Goal: Task Accomplishment & Management: Use online tool/utility

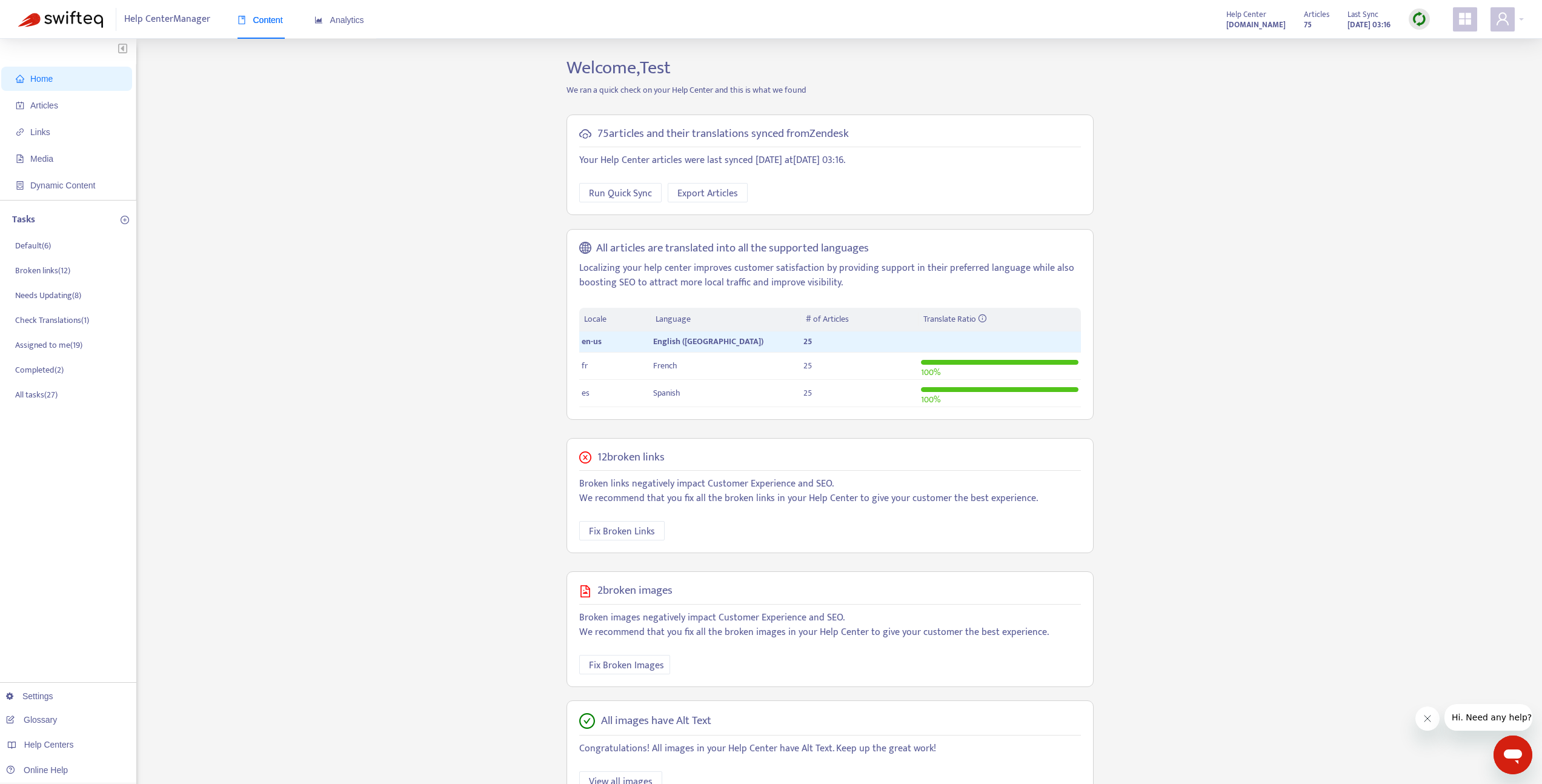
click at [1419, 14] on img at bounding box center [1420, 19] width 15 height 15
click at [1436, 41] on link "Quick Sync" at bounding box center [1444, 44] width 51 height 14
click at [1413, 22] on img at bounding box center [1420, 19] width 15 height 15
click at [1422, 44] on link "Quick Sync" at bounding box center [1444, 44] width 51 height 14
click at [1433, 14] on div "Articles 75 Last Sync Sep 12, 2025 14:25" at bounding box center [1368, 19] width 143 height 24
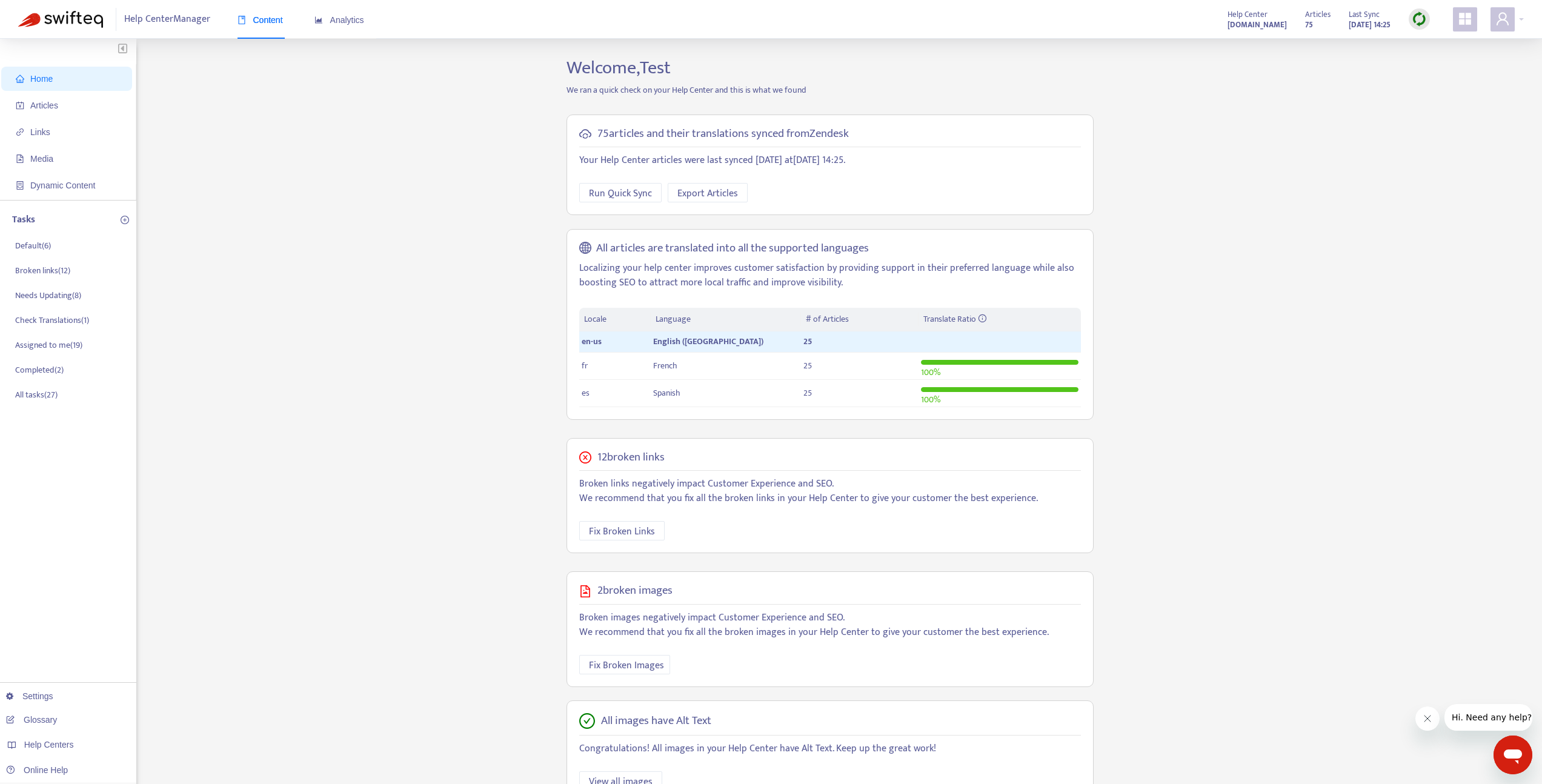
click at [1419, 23] on img at bounding box center [1420, 19] width 15 height 15
click at [1425, 43] on link "Quick Sync" at bounding box center [1444, 44] width 51 height 14
click at [64, 111] on span "Articles" at bounding box center [69, 105] width 107 height 24
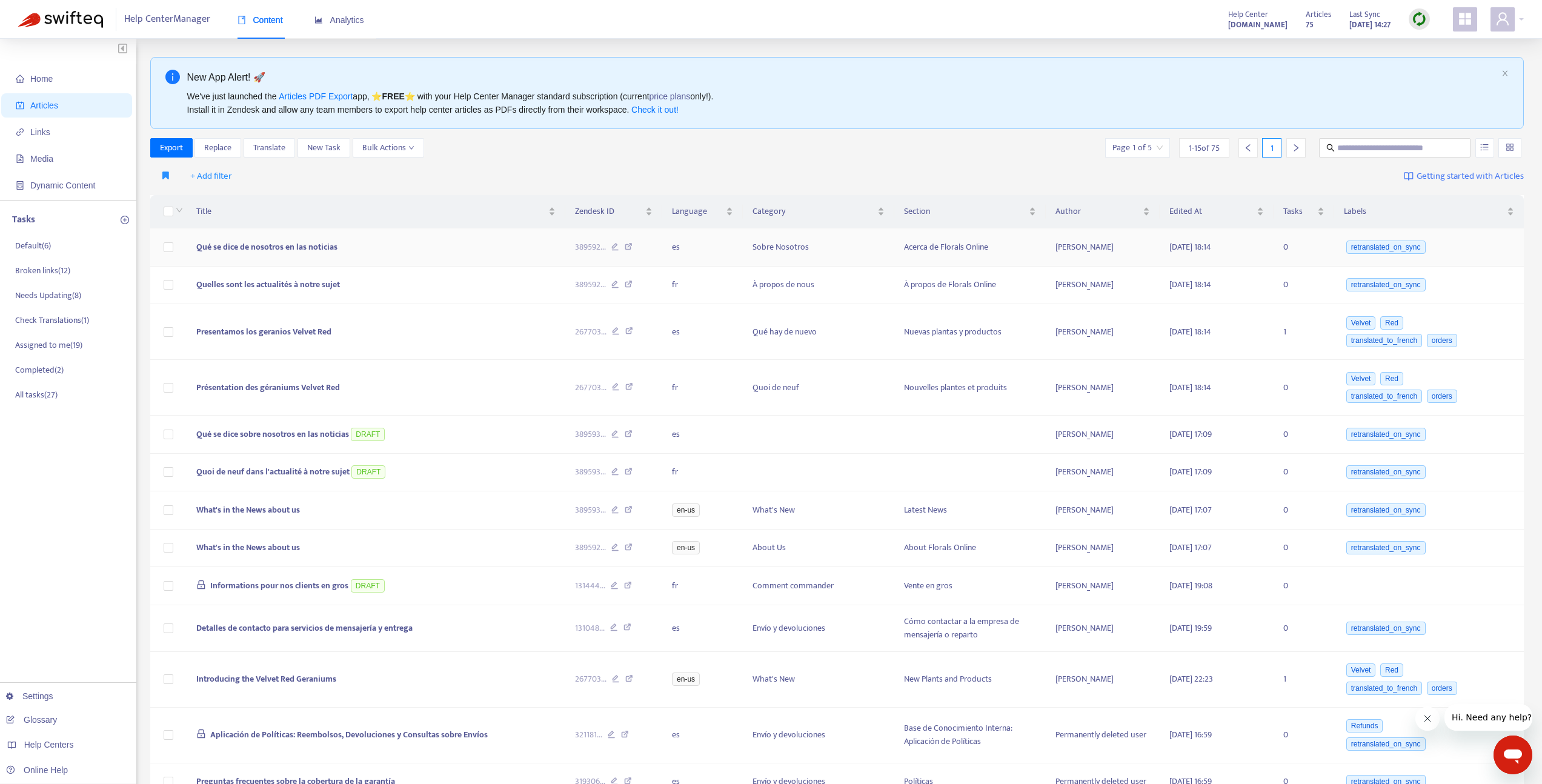
click at [162, 248] on td at bounding box center [168, 246] width 36 height 38
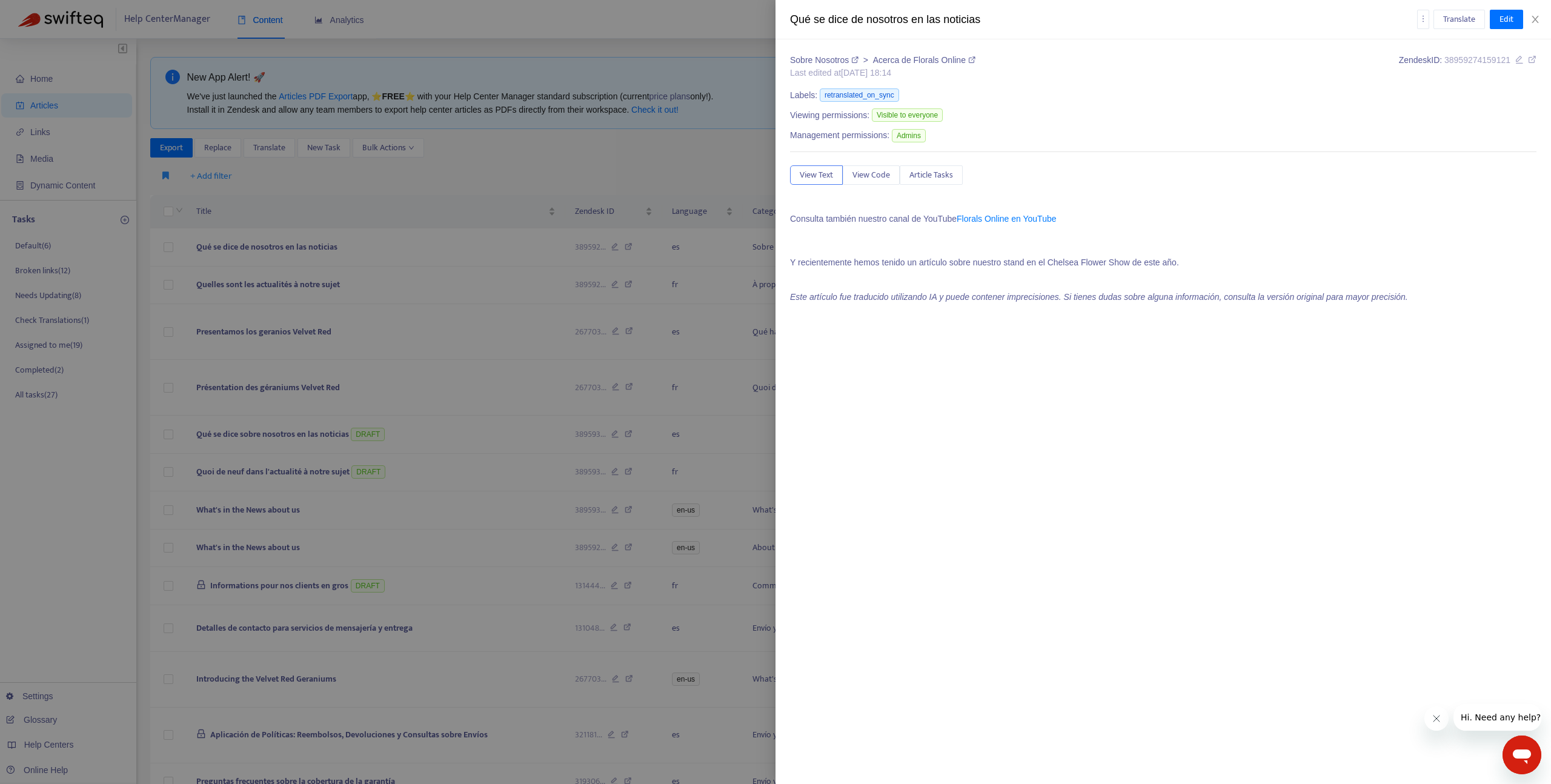
click at [167, 244] on div at bounding box center [775, 392] width 1551 height 784
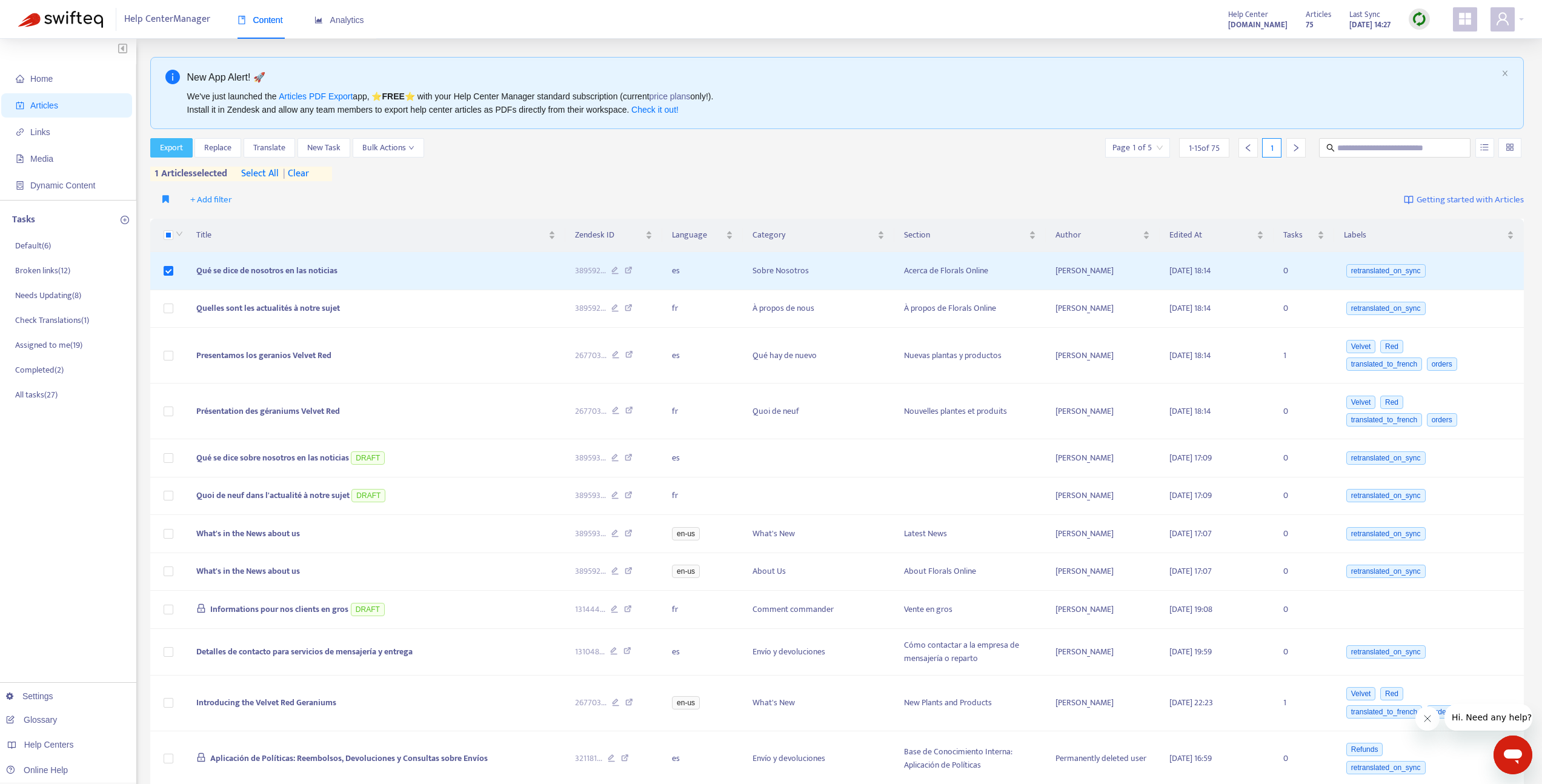
click at [177, 146] on span "Export" at bounding box center [171, 148] width 23 height 13
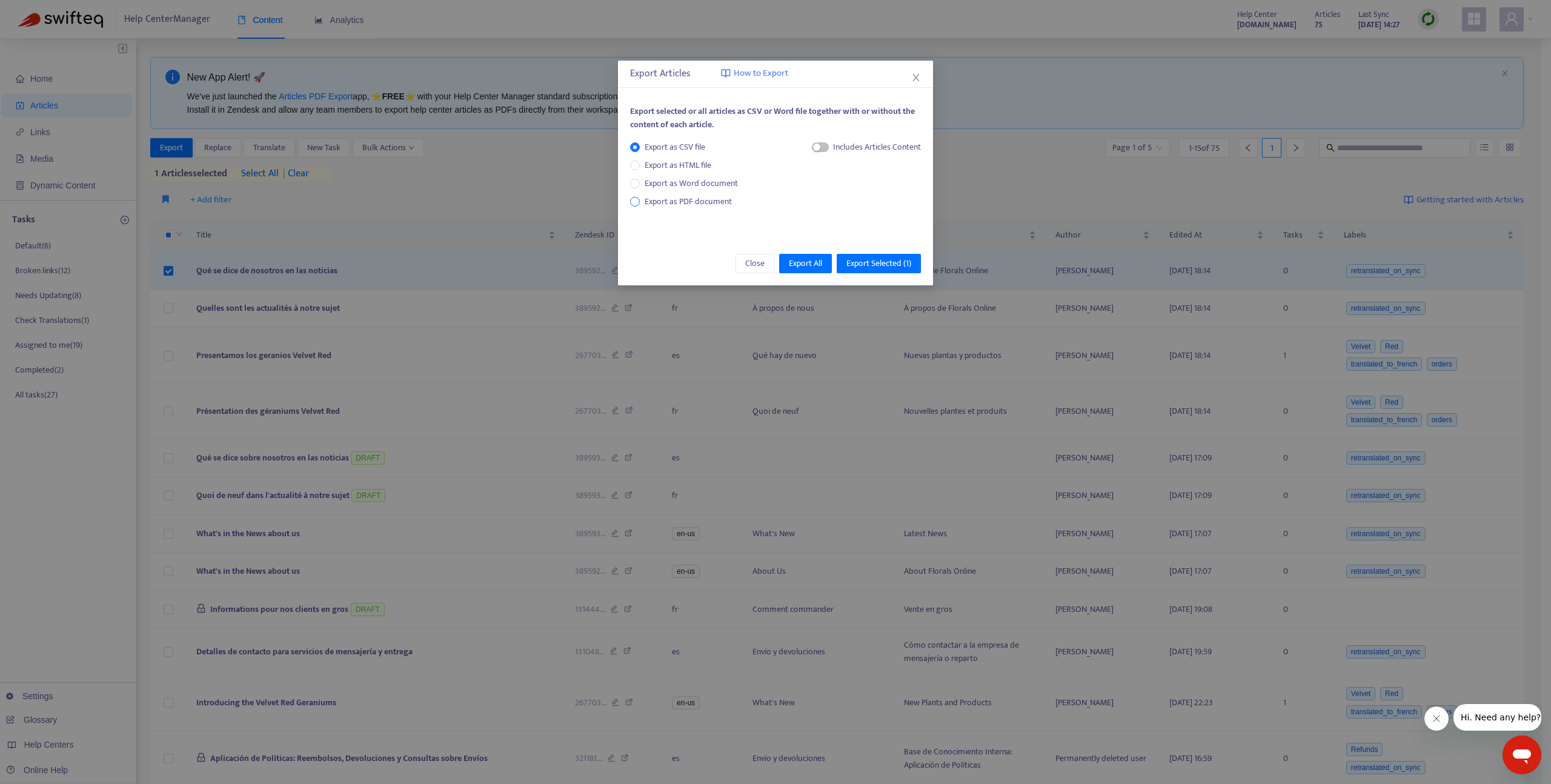
click at [672, 204] on span "Export as PDF document" at bounding box center [688, 201] width 88 height 14
click at [874, 264] on span "Export Selected ( 1 )" at bounding box center [879, 263] width 65 height 13
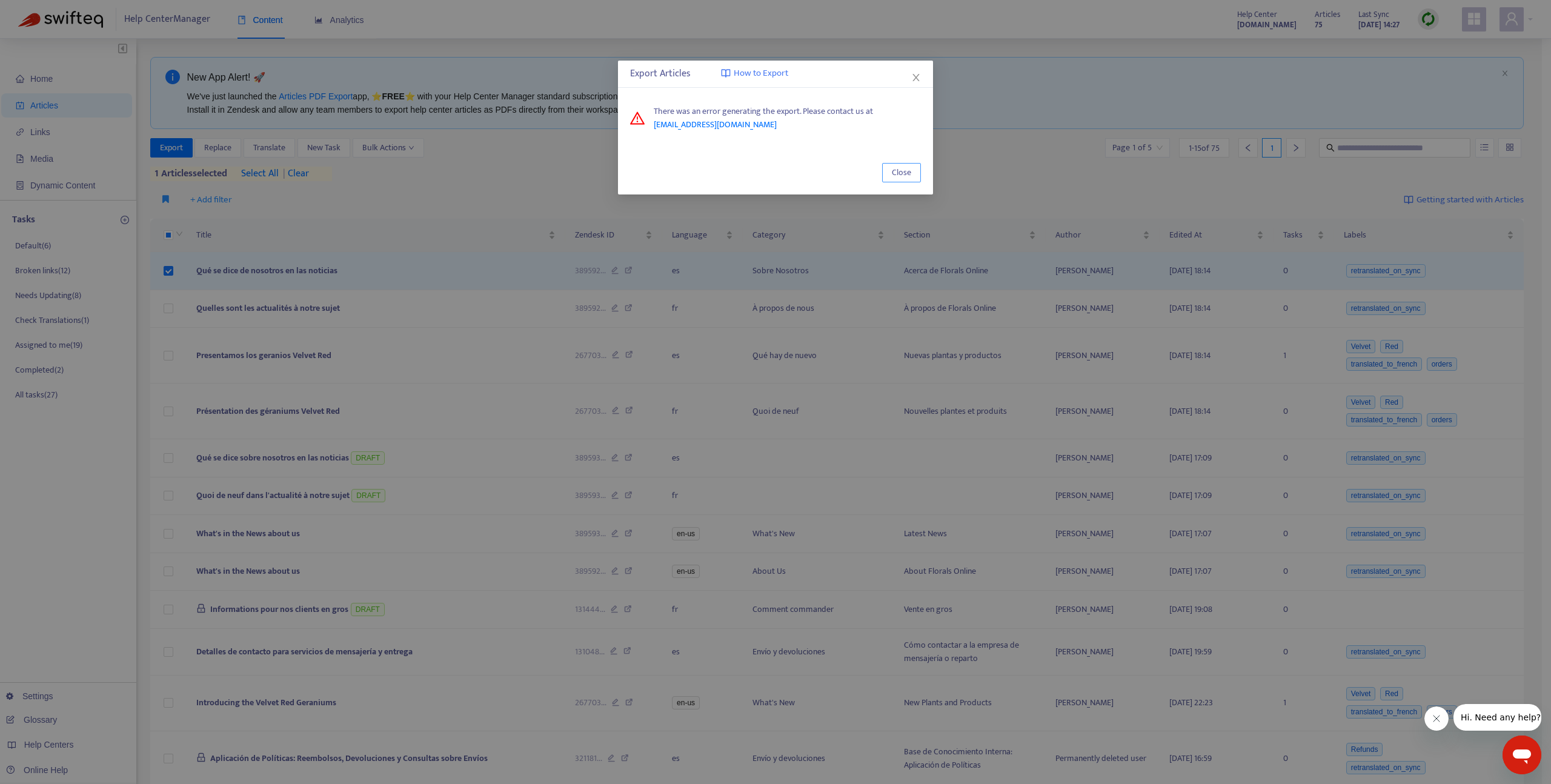
click at [898, 171] on span "Close" at bounding box center [901, 172] width 19 height 13
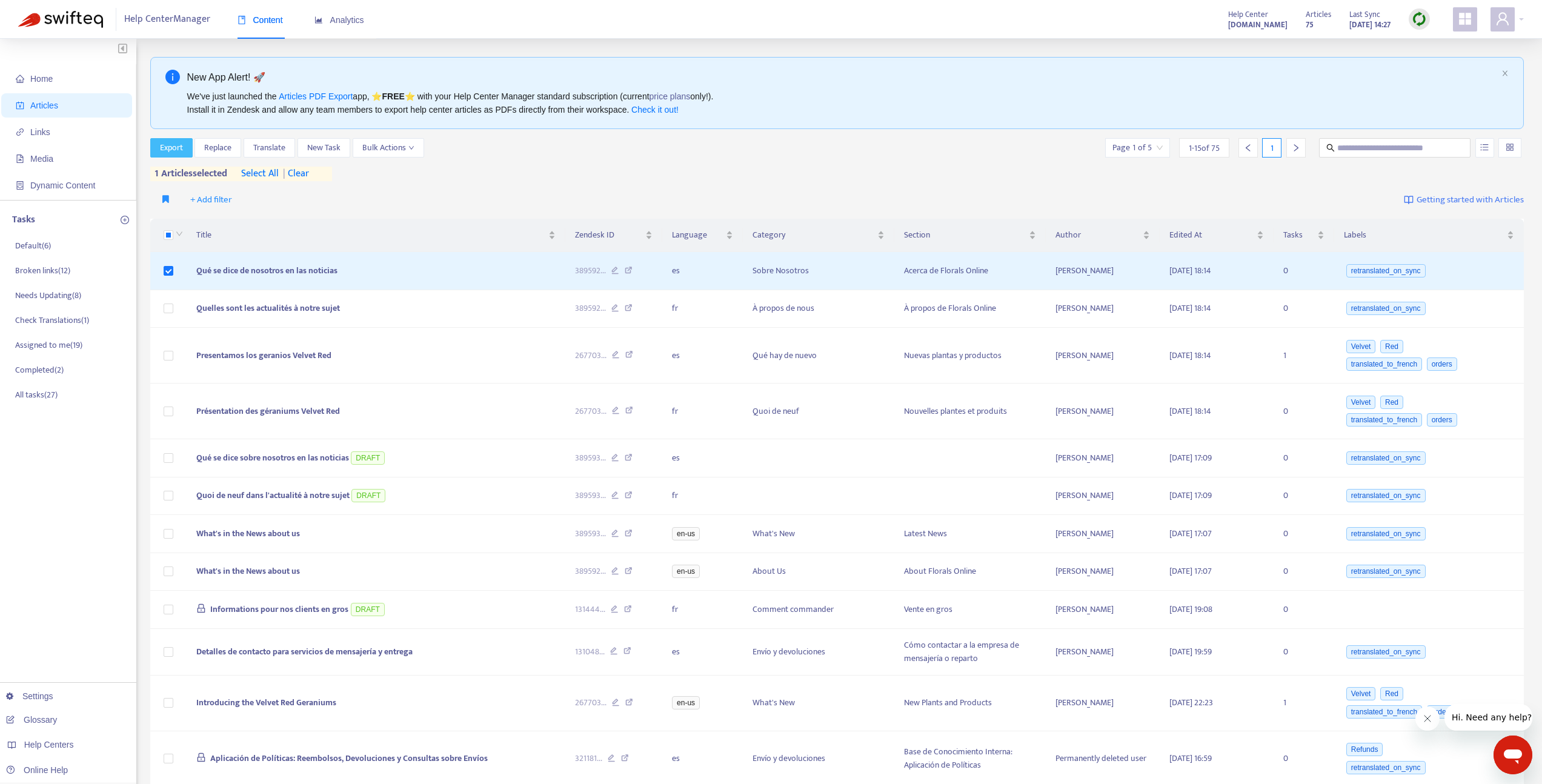
click at [177, 151] on span "Export" at bounding box center [171, 148] width 23 height 13
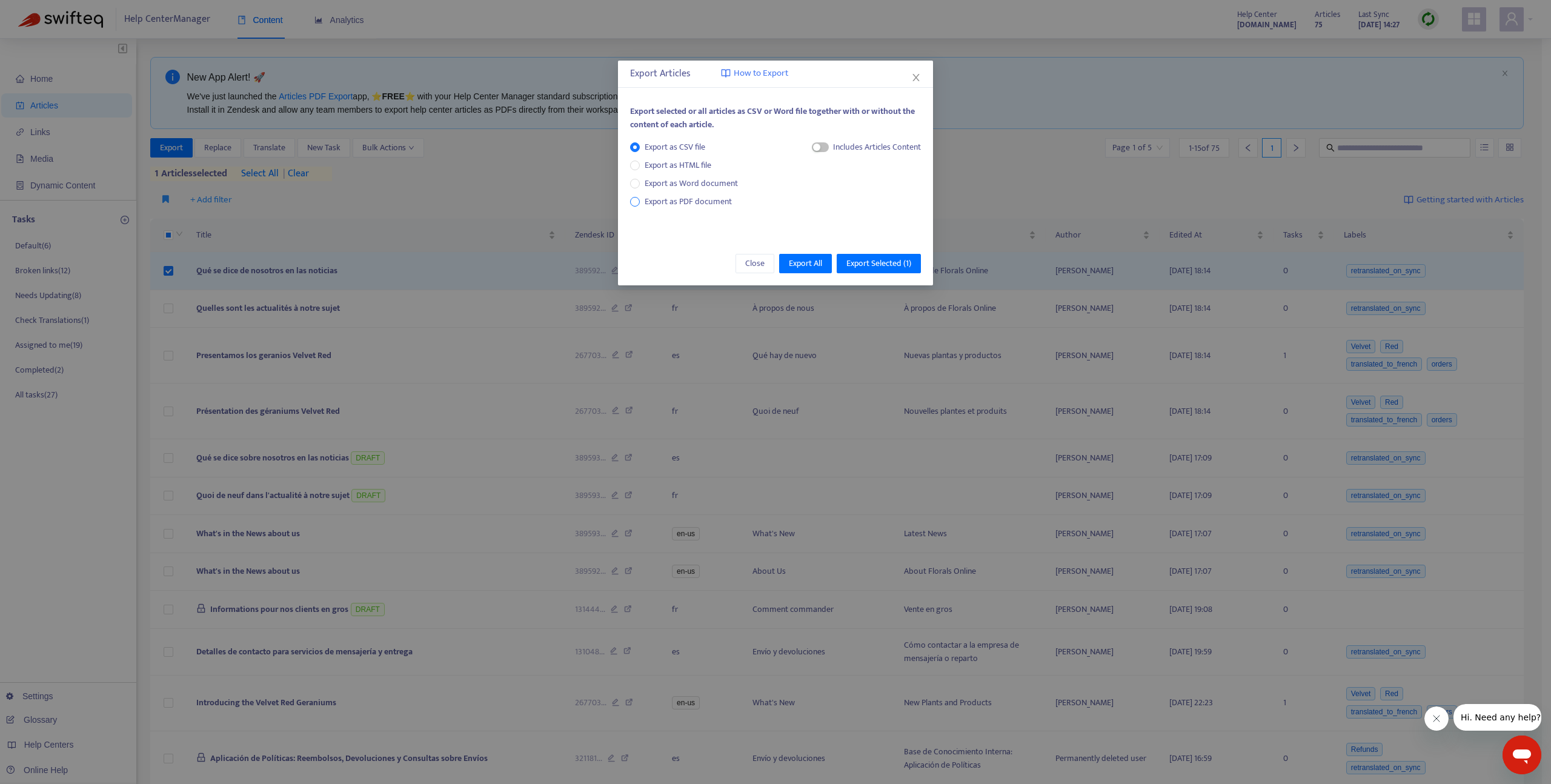
click at [715, 200] on span "Export as PDF document" at bounding box center [688, 201] width 88 height 14
click at [855, 258] on span "Export Selected ( 1 )" at bounding box center [879, 263] width 65 height 13
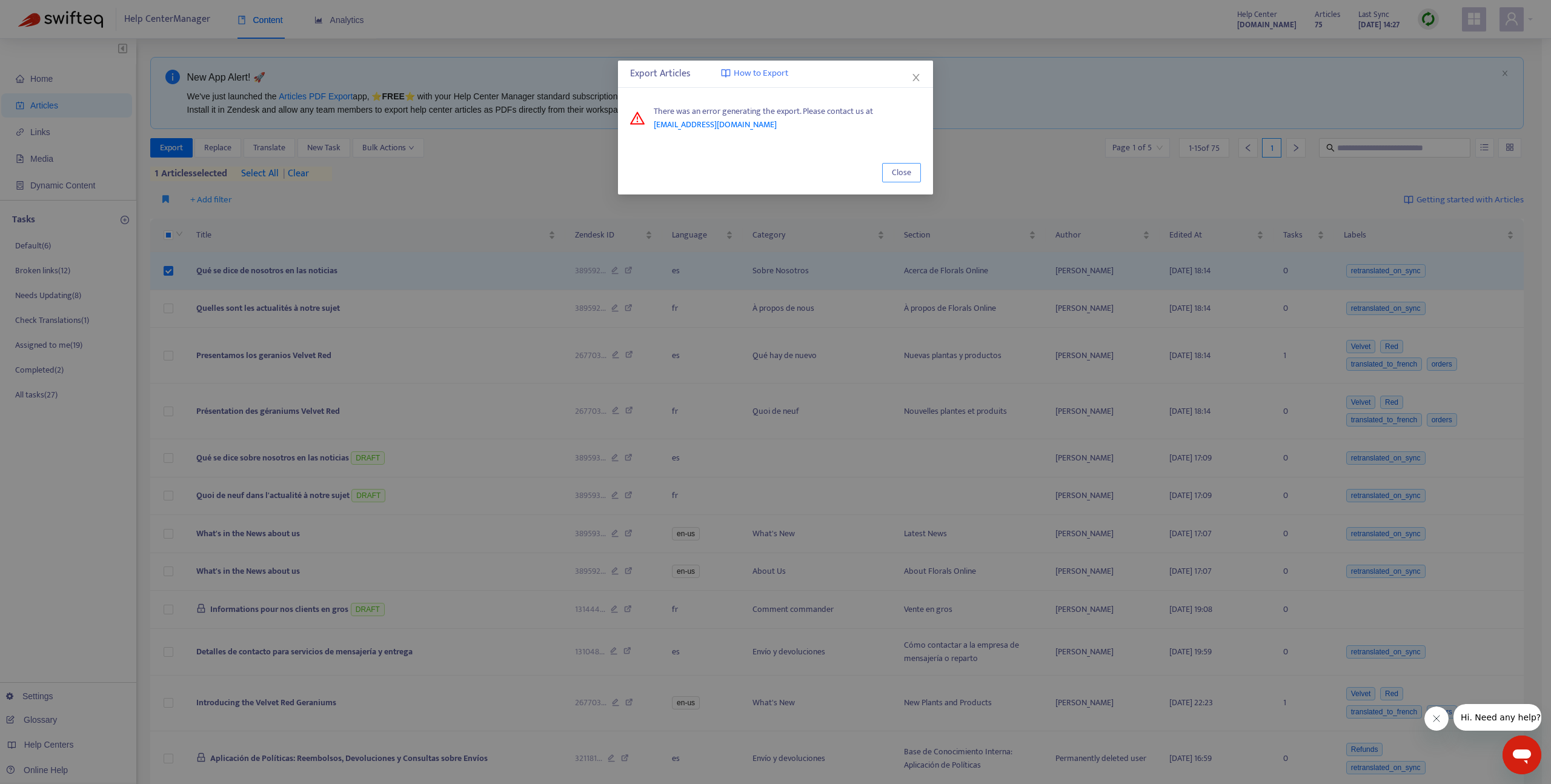
click at [893, 179] on button "Close" at bounding box center [901, 172] width 39 height 19
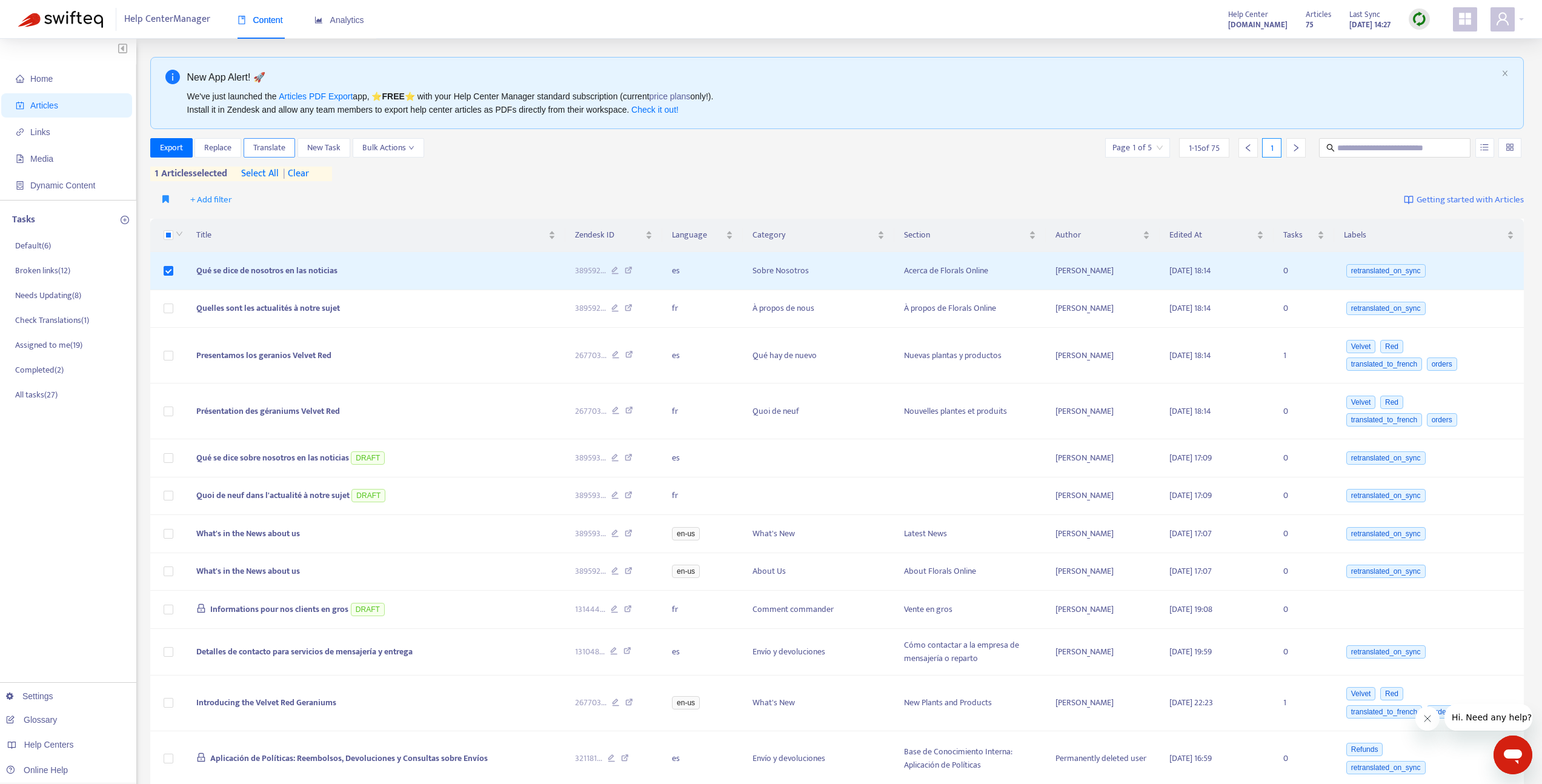
click at [267, 148] on span "Translate" at bounding box center [269, 148] width 32 height 13
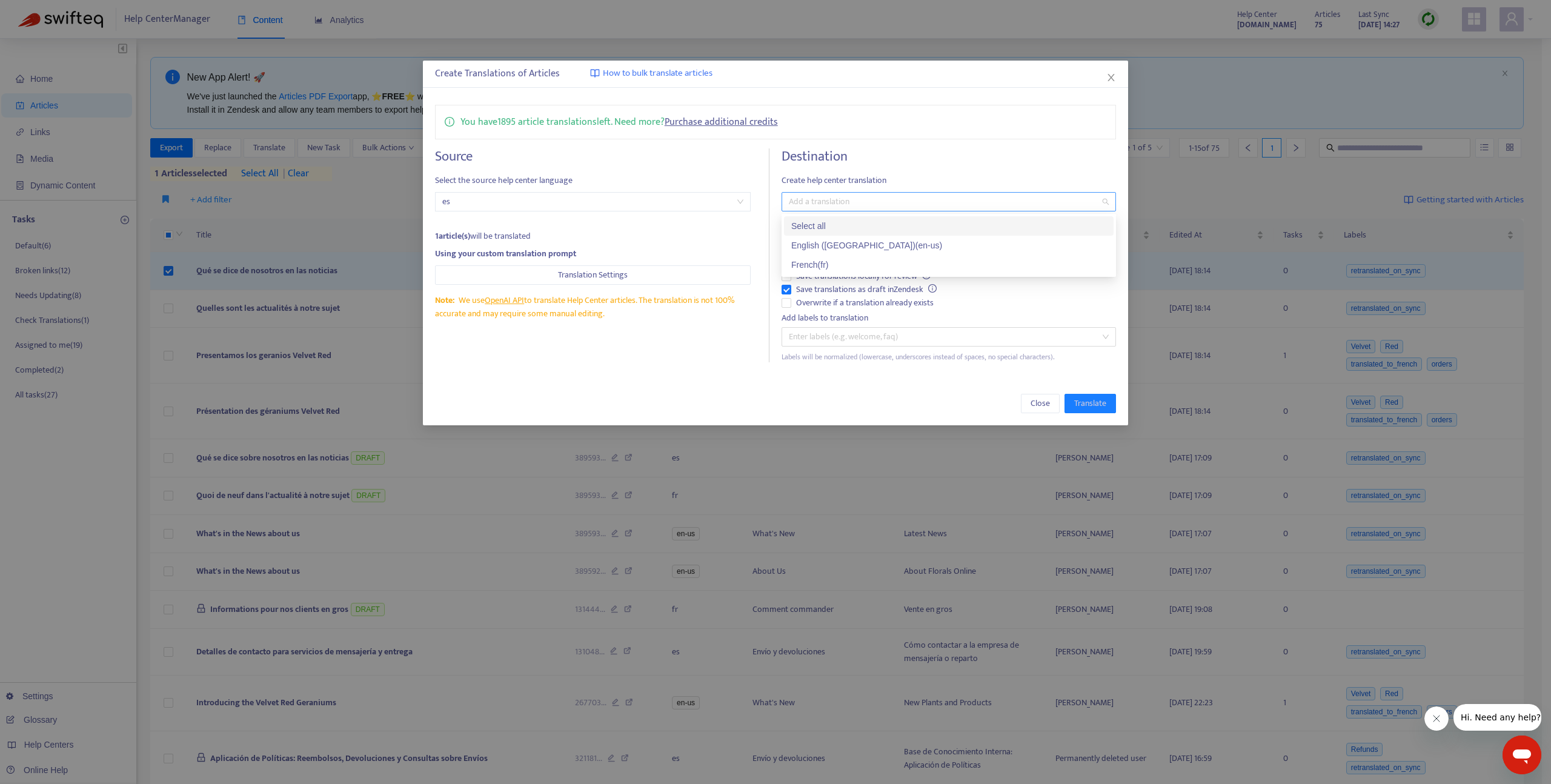
click at [862, 202] on div at bounding box center [943, 201] width 316 height 14
click at [827, 243] on div "English (USA) ( en-us )" at bounding box center [948, 246] width 315 height 13
click at [736, 343] on div "Source Select the source help center language es 1 article(s) will be translate…" at bounding box center [603, 255] width 335 height 214
click at [824, 293] on span "Save translations as draft in Zendesk" at bounding box center [866, 289] width 151 height 13
click at [819, 304] on span "Overwrite if a translation already exists" at bounding box center [864, 303] width 147 height 13
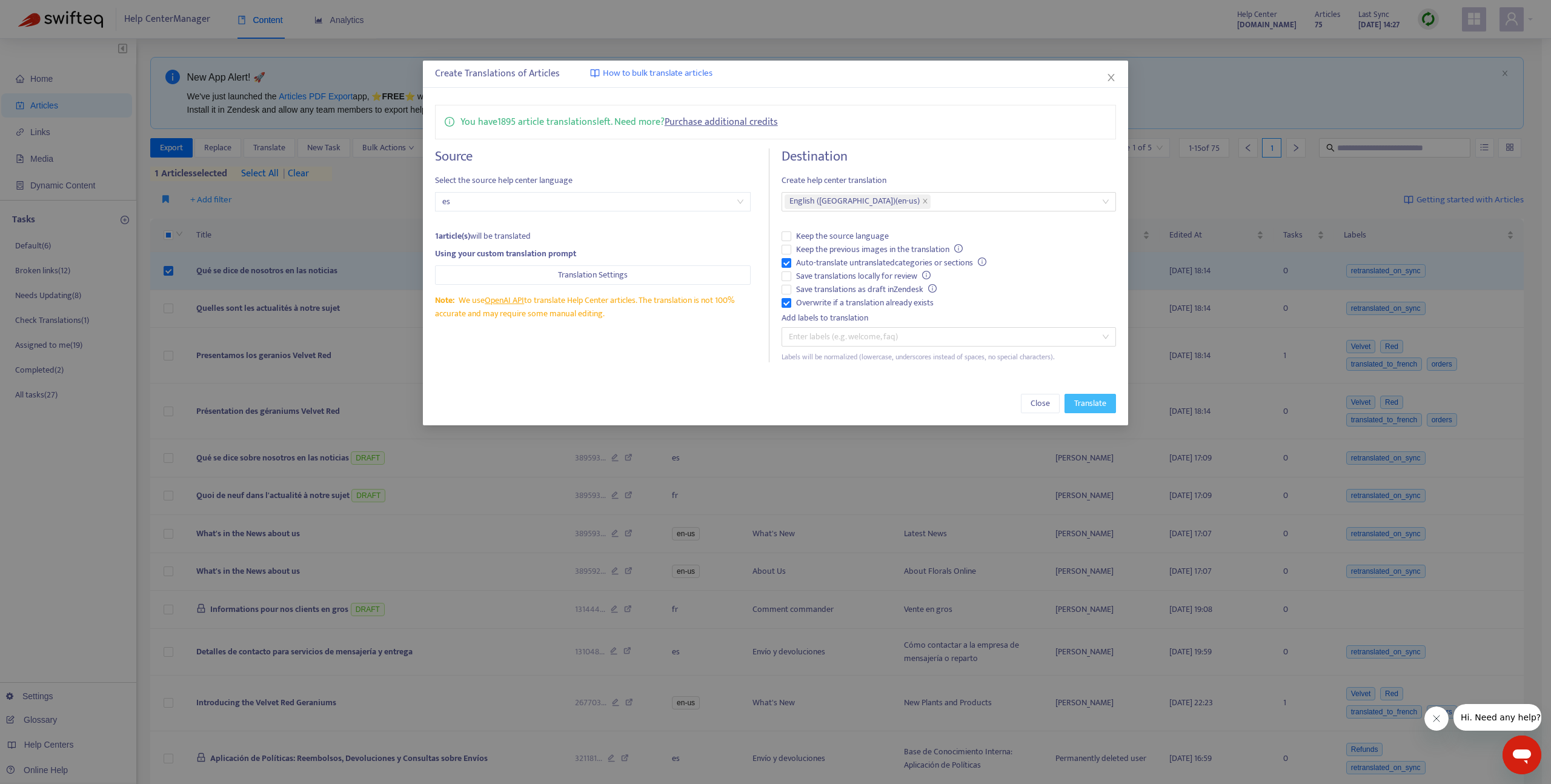
click at [1101, 406] on span "Translate" at bounding box center [1091, 404] width 32 height 13
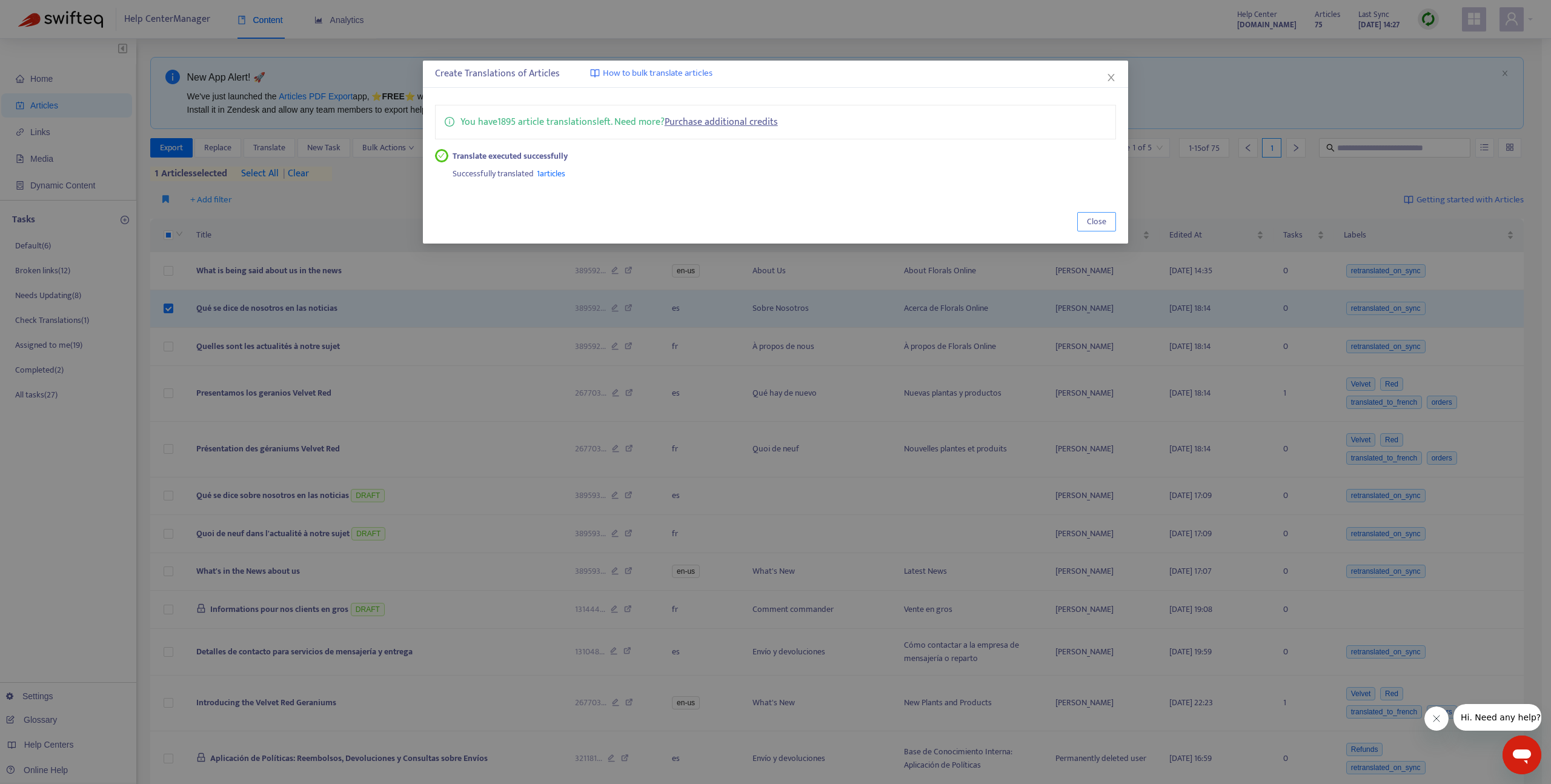
click at [1088, 220] on span "Close" at bounding box center [1097, 222] width 19 height 13
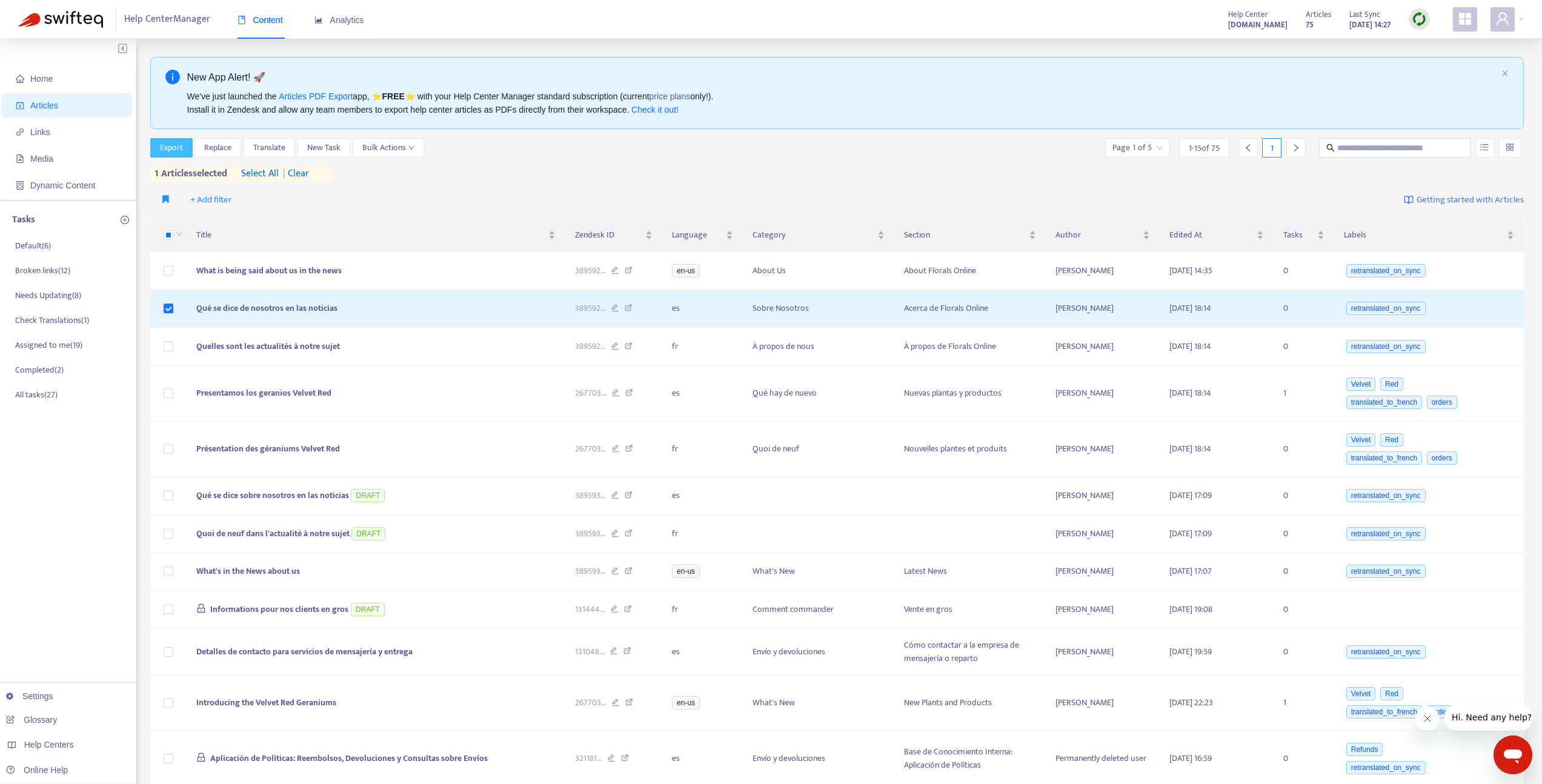
click at [160, 148] on span "Export" at bounding box center [171, 148] width 23 height 13
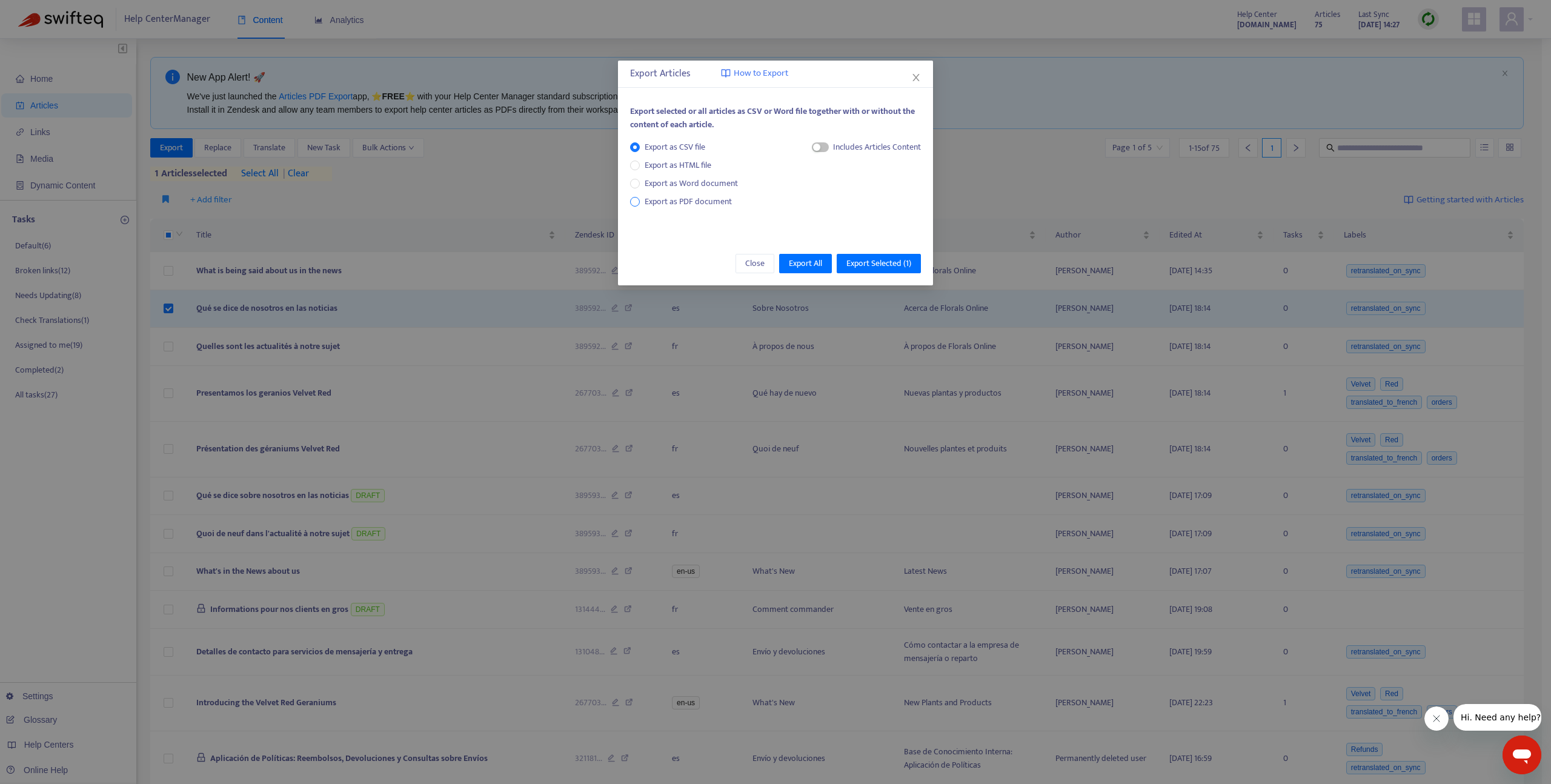
click at [724, 200] on span "Export as PDF document" at bounding box center [688, 201] width 88 height 14
click at [874, 267] on span "Export Selected ( 1 )" at bounding box center [879, 263] width 65 height 13
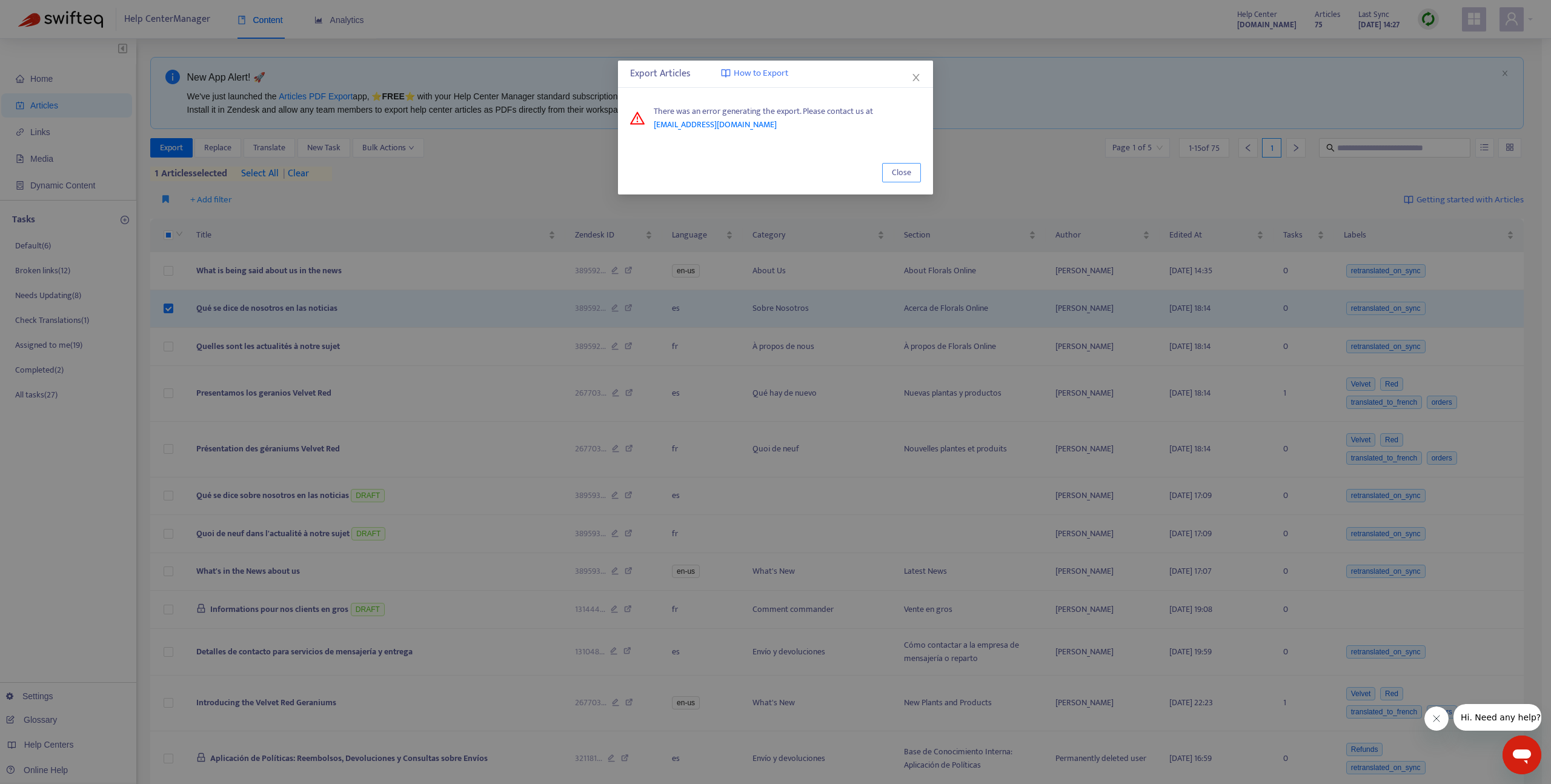
click at [912, 181] on button "Close" at bounding box center [901, 172] width 39 height 19
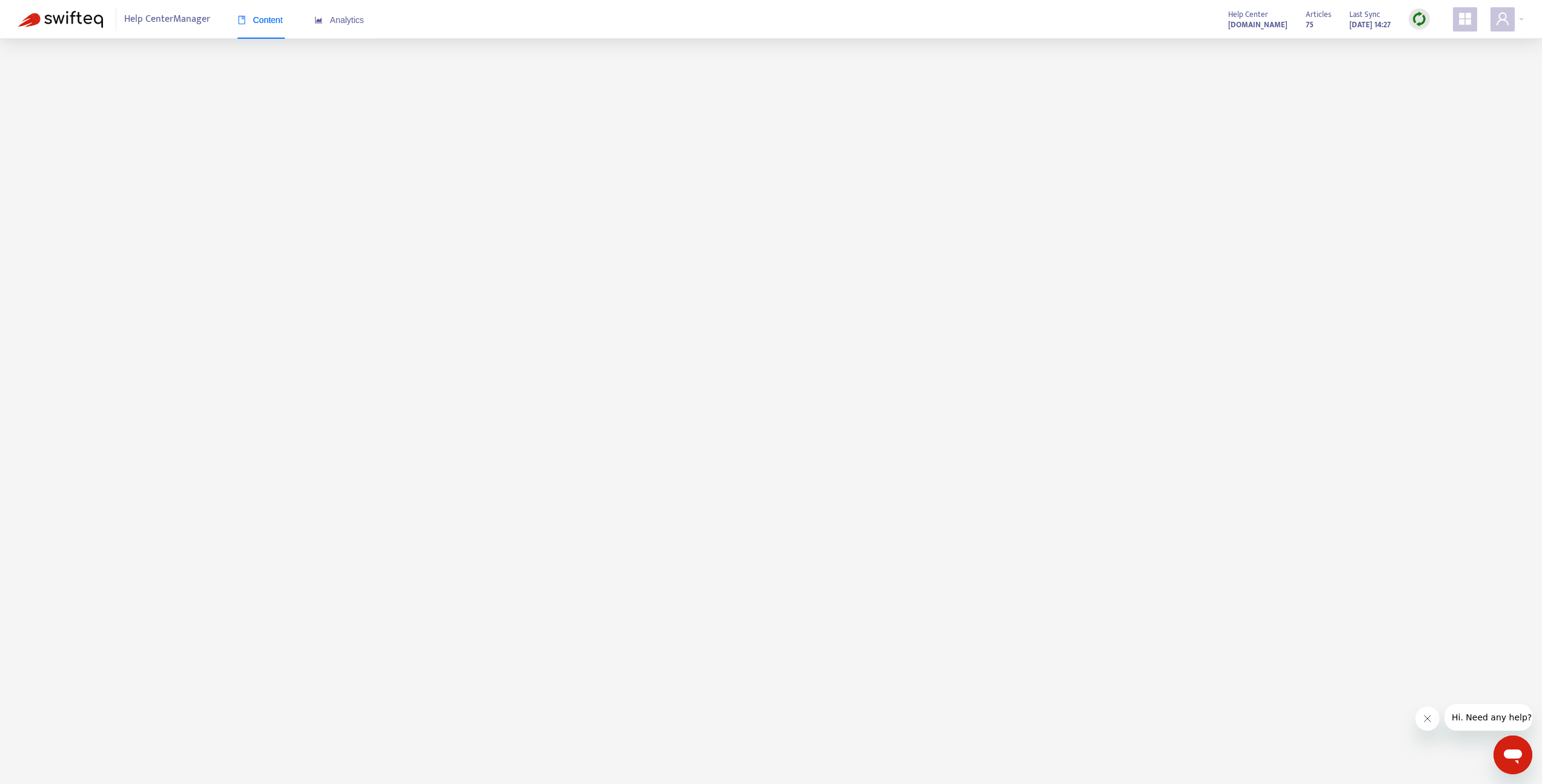
click at [1455, 23] on span at bounding box center [1465, 19] width 24 height 24
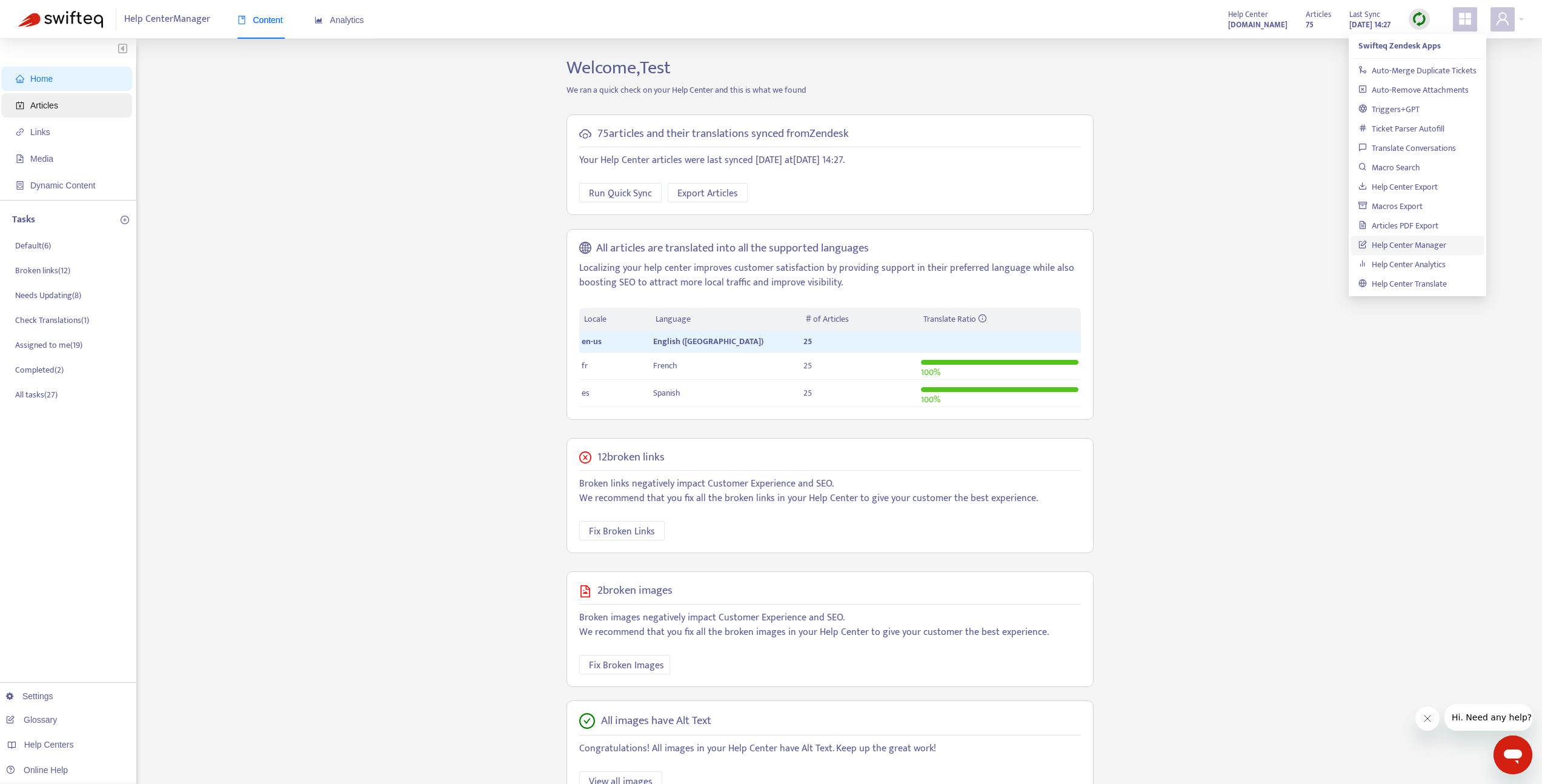
click at [82, 98] on span "Articles" at bounding box center [69, 105] width 107 height 24
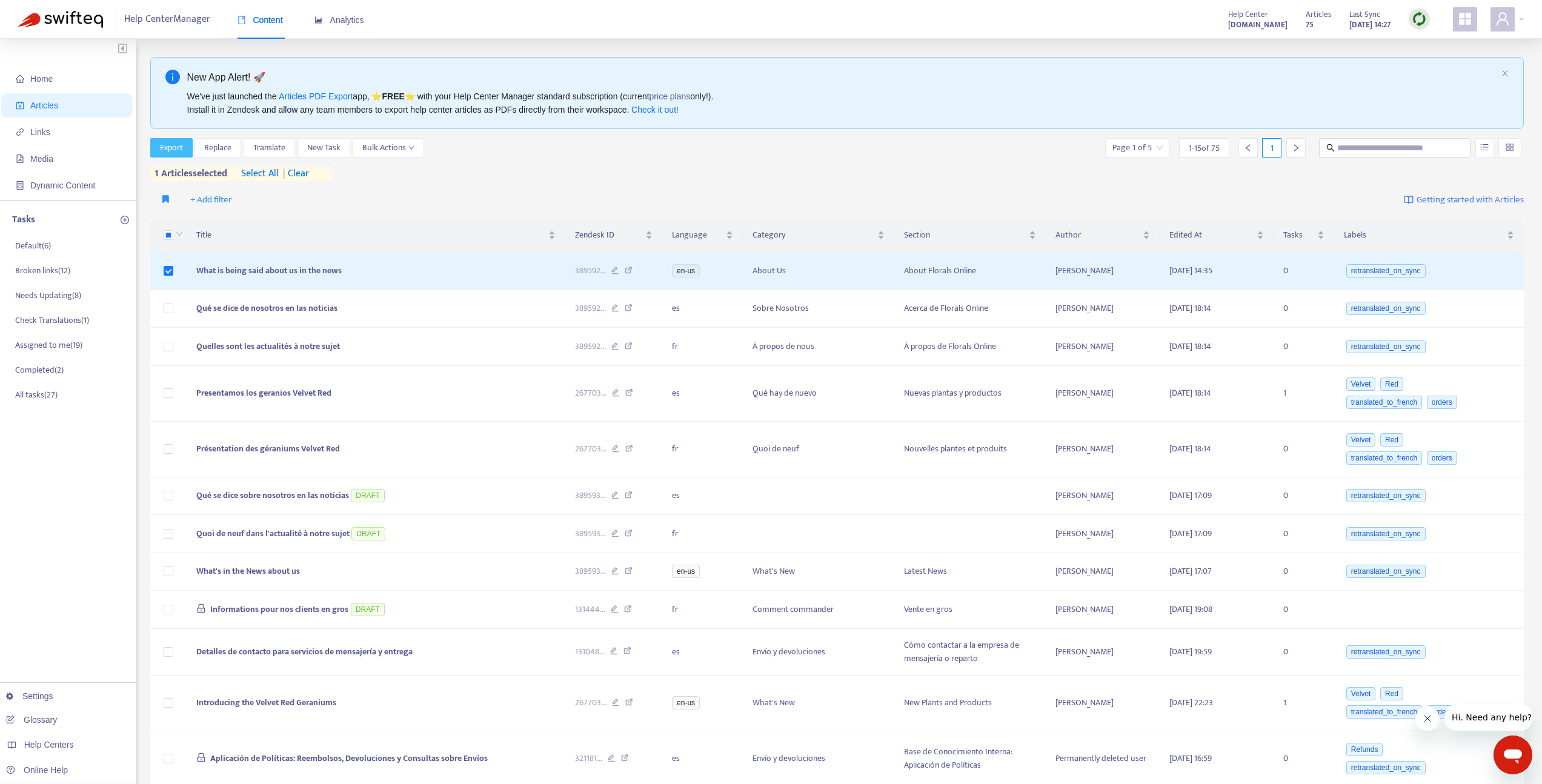
click at [181, 143] on span "Export" at bounding box center [171, 148] width 23 height 13
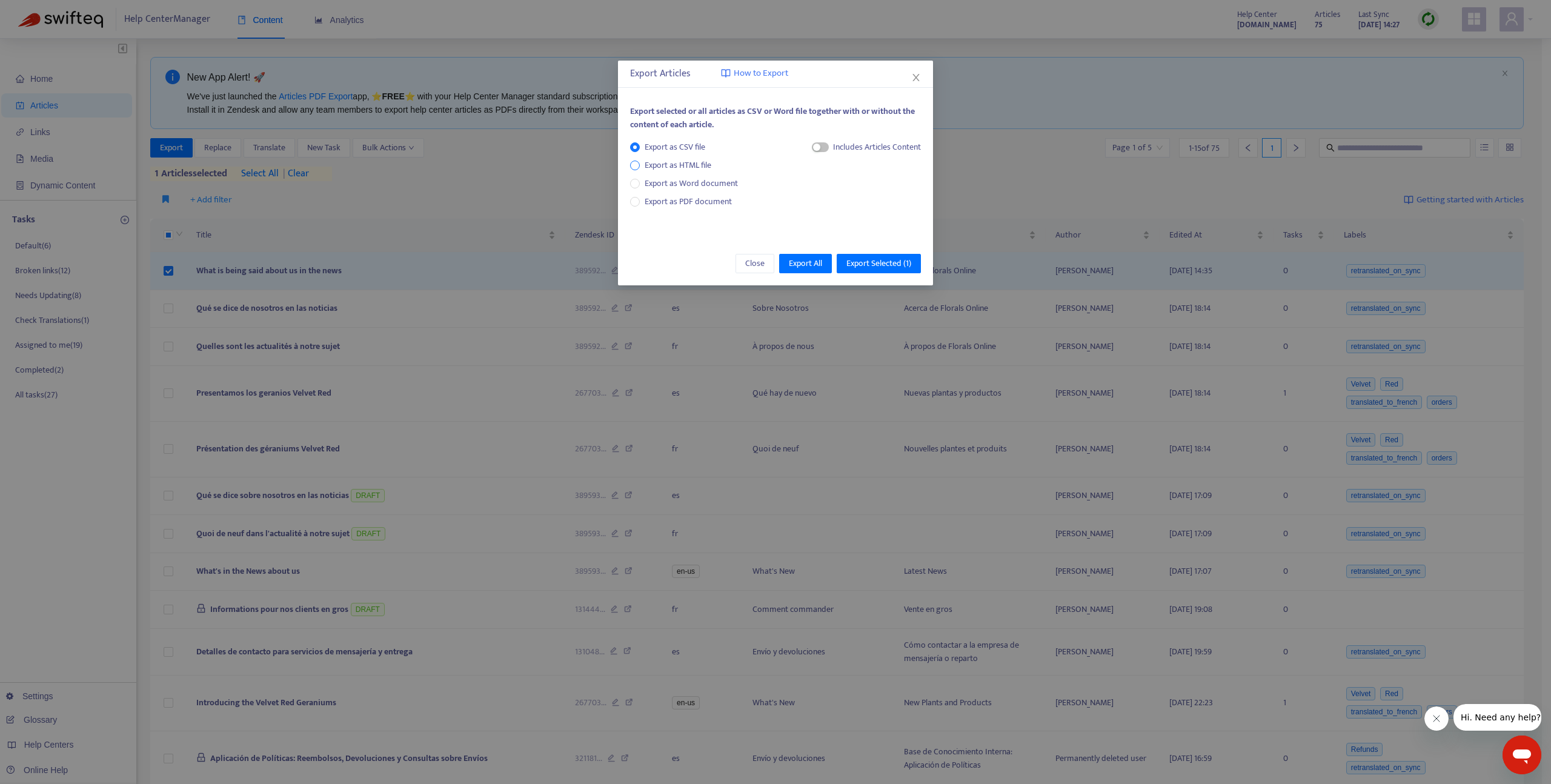
click at [693, 163] on span "Export as HTML file" at bounding box center [677, 166] width 77 height 13
click at [869, 264] on span "Export Selected ( 1 )" at bounding box center [879, 263] width 65 height 13
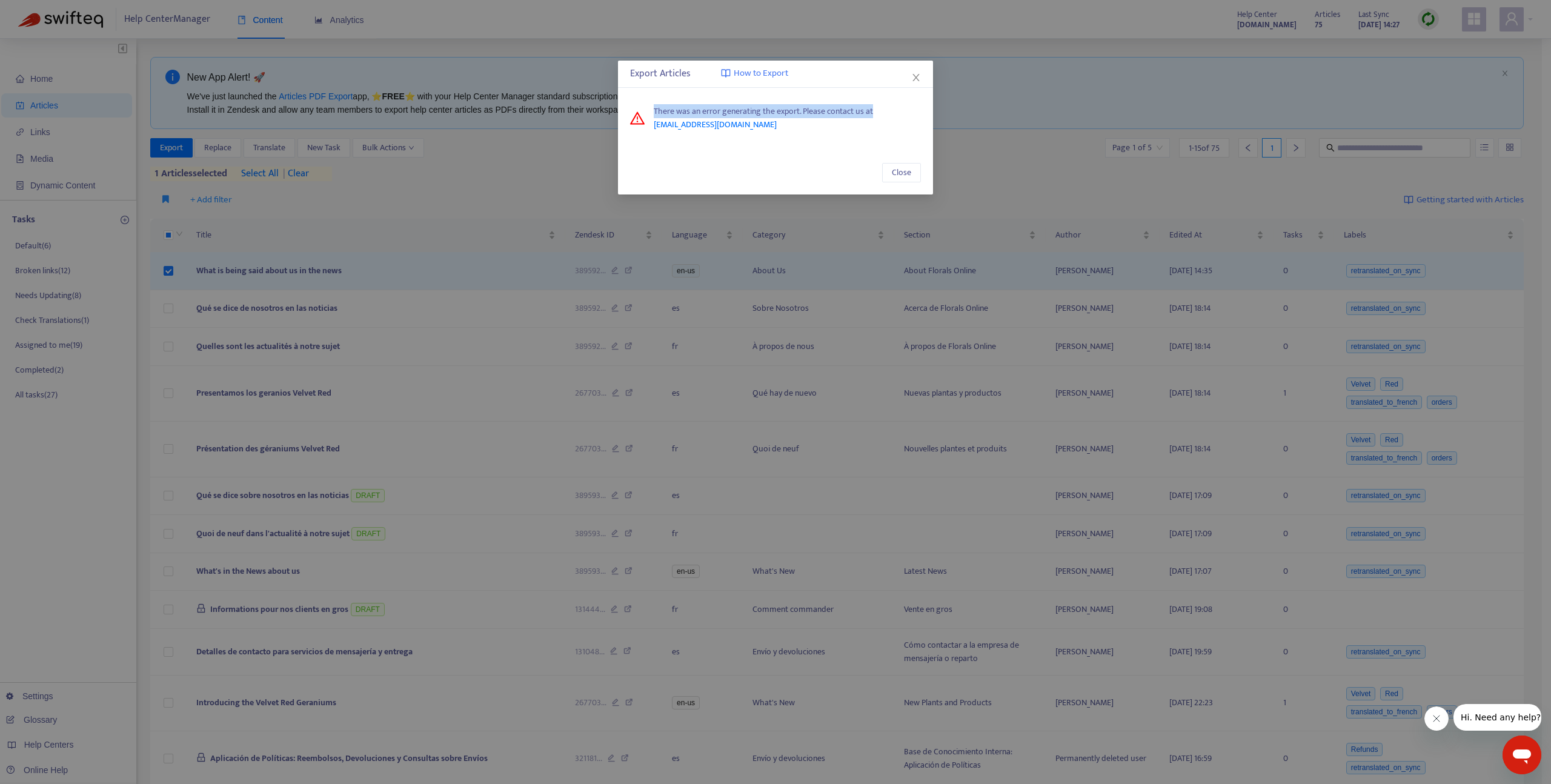
drag, startPoint x: 653, startPoint y: 109, endPoint x: 899, endPoint y: 118, distance: 246.2
click at [899, 118] on span "There was an error generating the export. Please contact us at [EMAIL_ADDRESS][…" at bounding box center [788, 119] width 268 height 27
click at [900, 172] on span "Close" at bounding box center [901, 172] width 19 height 13
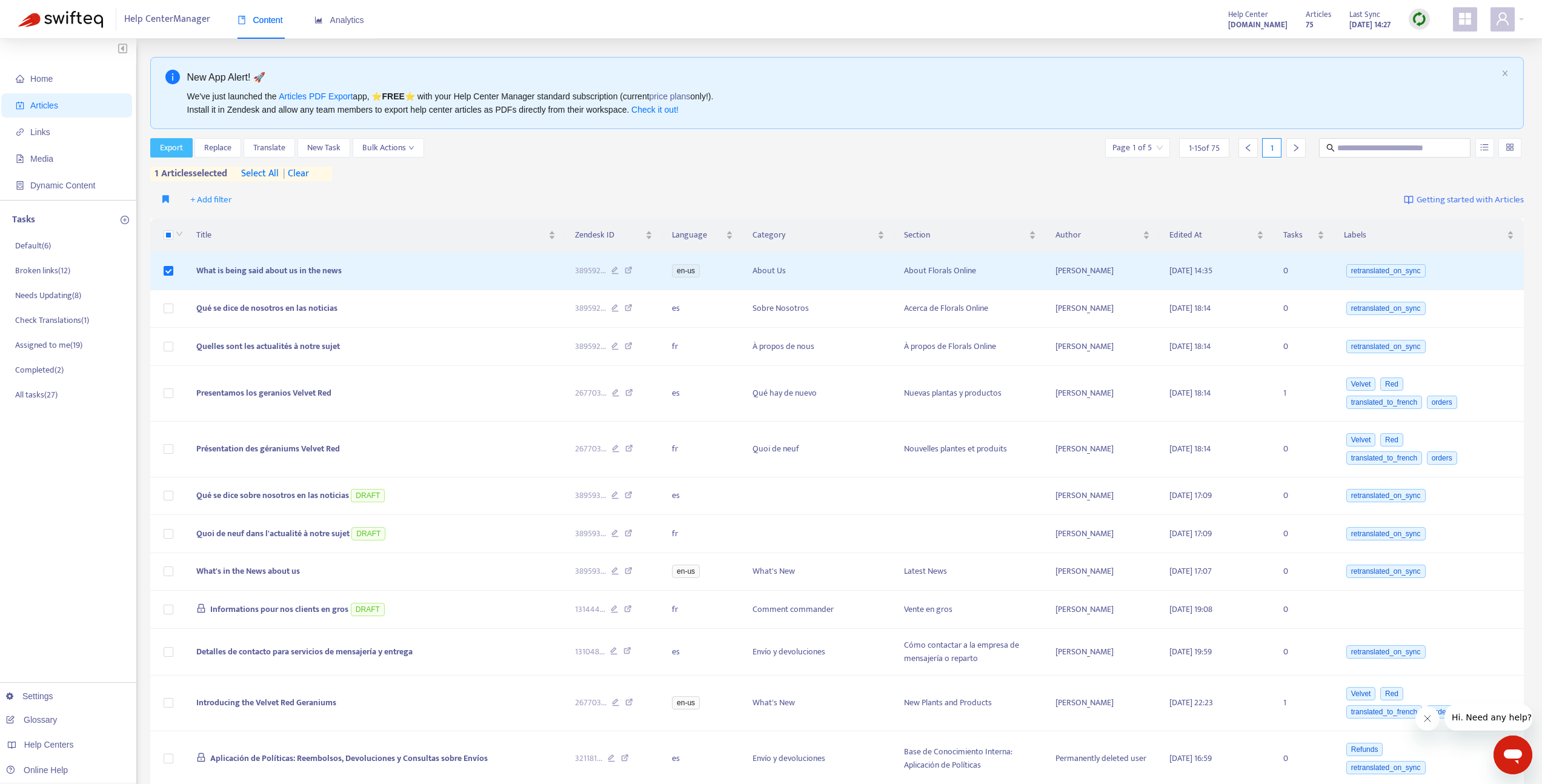
click at [170, 149] on span "Export" at bounding box center [171, 148] width 23 height 13
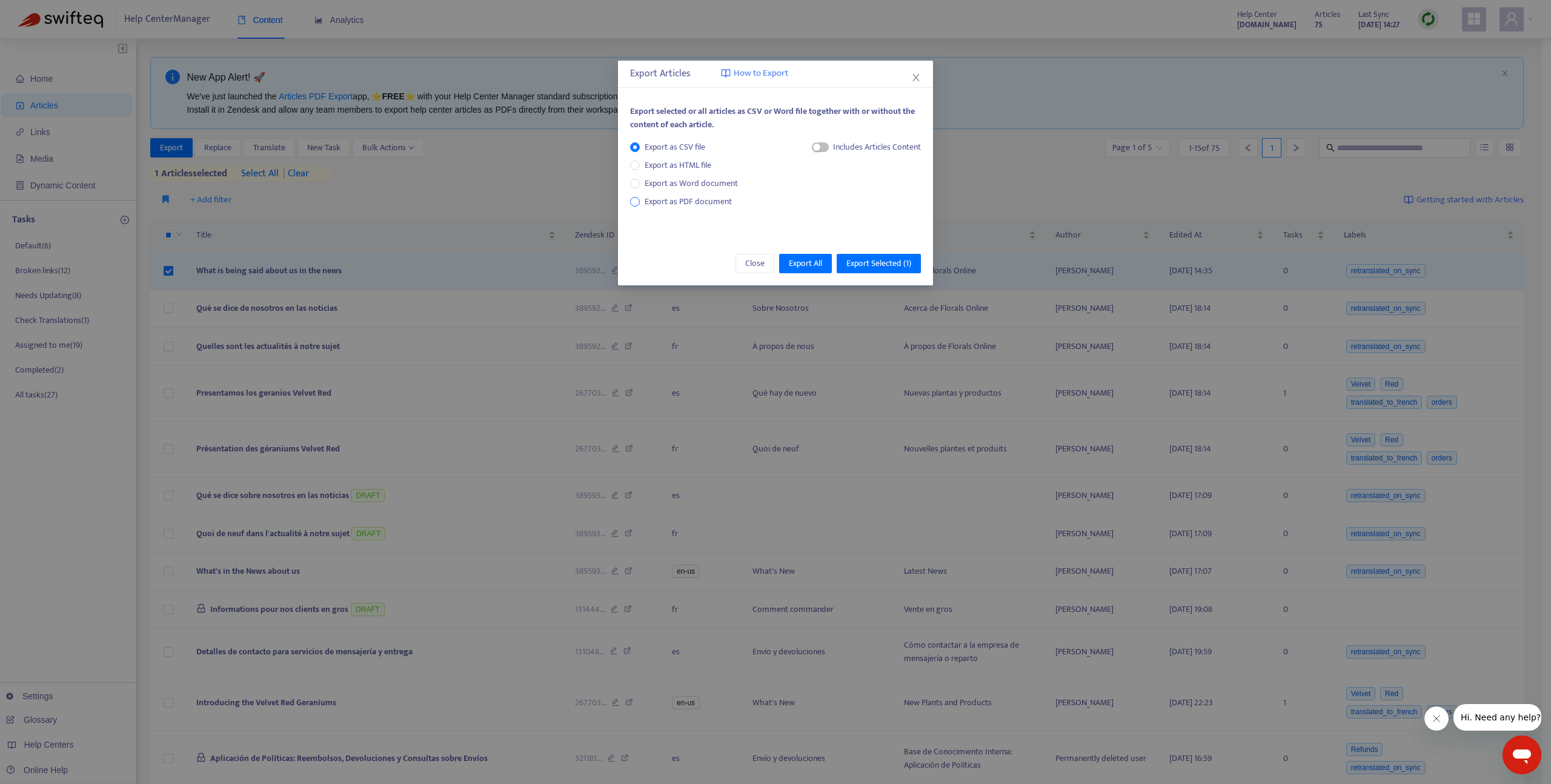
click at [674, 199] on span "Export as PDF document" at bounding box center [688, 201] width 88 height 14
click at [885, 263] on span "Export Selected ( 1 )" at bounding box center [879, 263] width 65 height 13
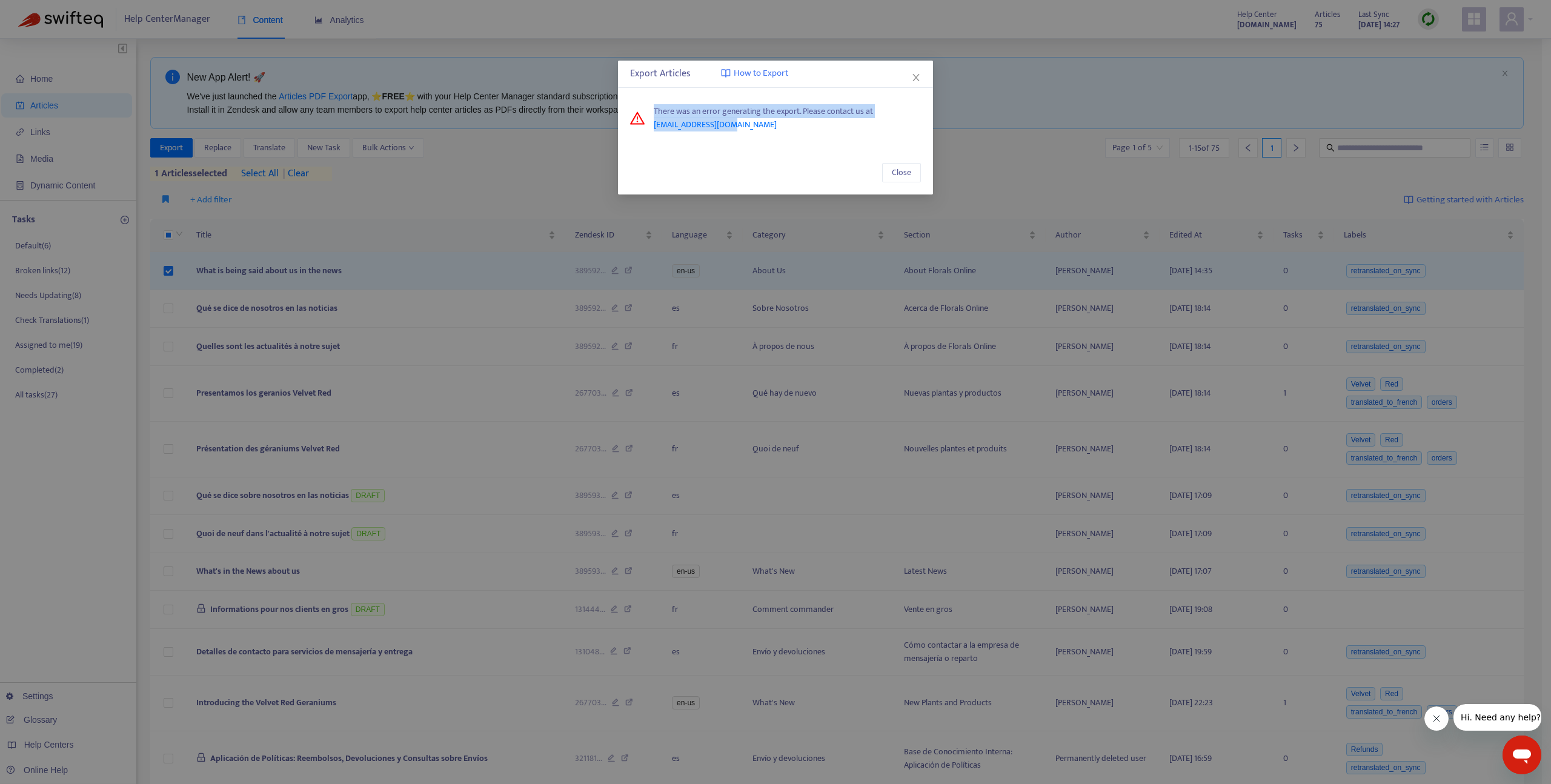
drag, startPoint x: 778, startPoint y: 126, endPoint x: 651, endPoint y: 115, distance: 127.5
click at [651, 115] on div "There was an error generating the export. Please contact us at [EMAIL_ADDRESS][…" at bounding box center [776, 119] width 291 height 27
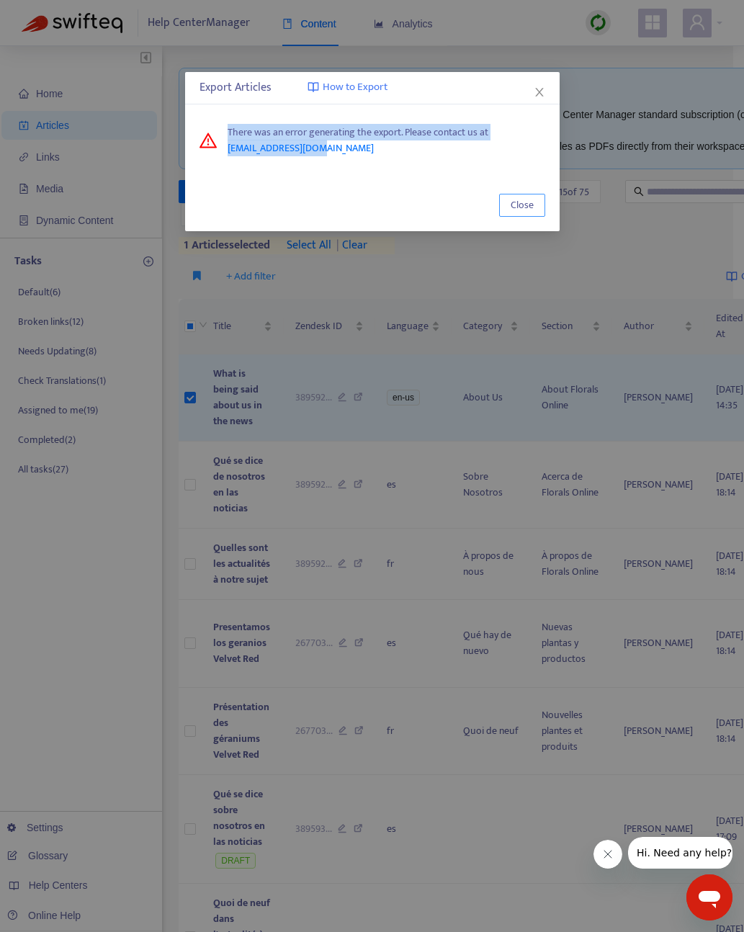
click at [521, 205] on span "Close" at bounding box center [521, 205] width 23 height 16
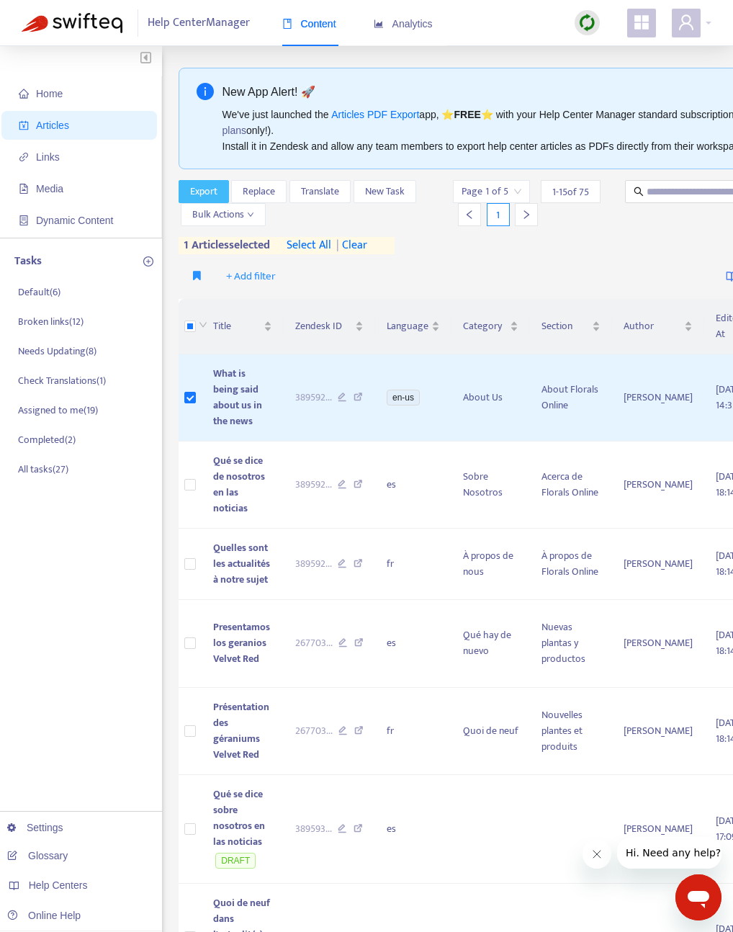
click at [186, 189] on button "Export" at bounding box center [204, 191] width 50 height 23
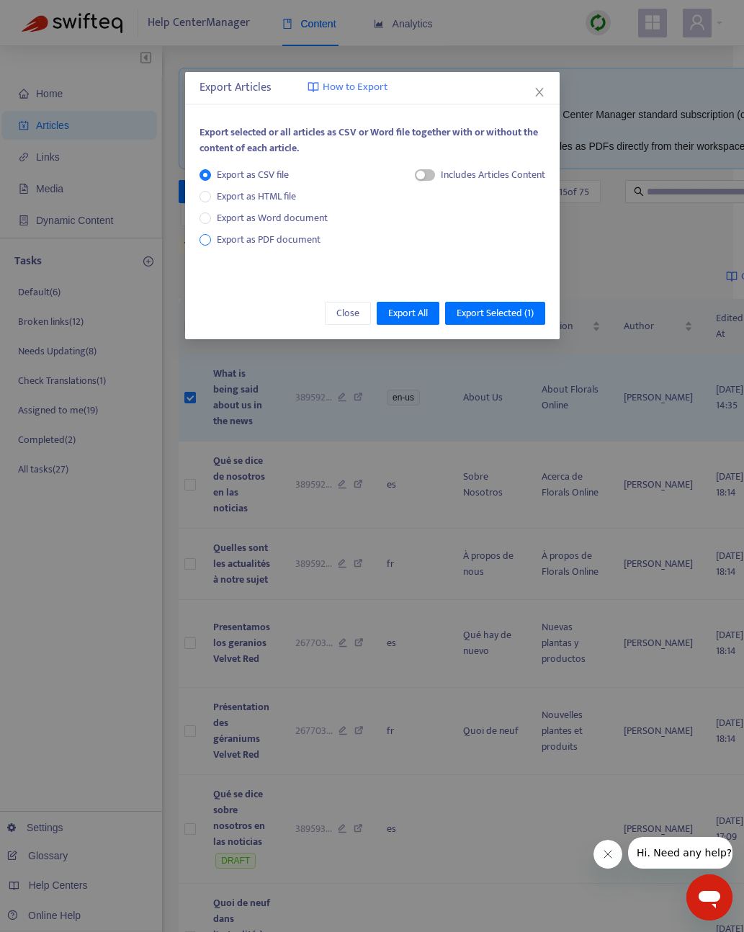
click at [279, 235] on span "Export as PDF document" at bounding box center [269, 239] width 104 height 17
click at [472, 315] on span "Export Selected ( 1 )" at bounding box center [494, 313] width 77 height 16
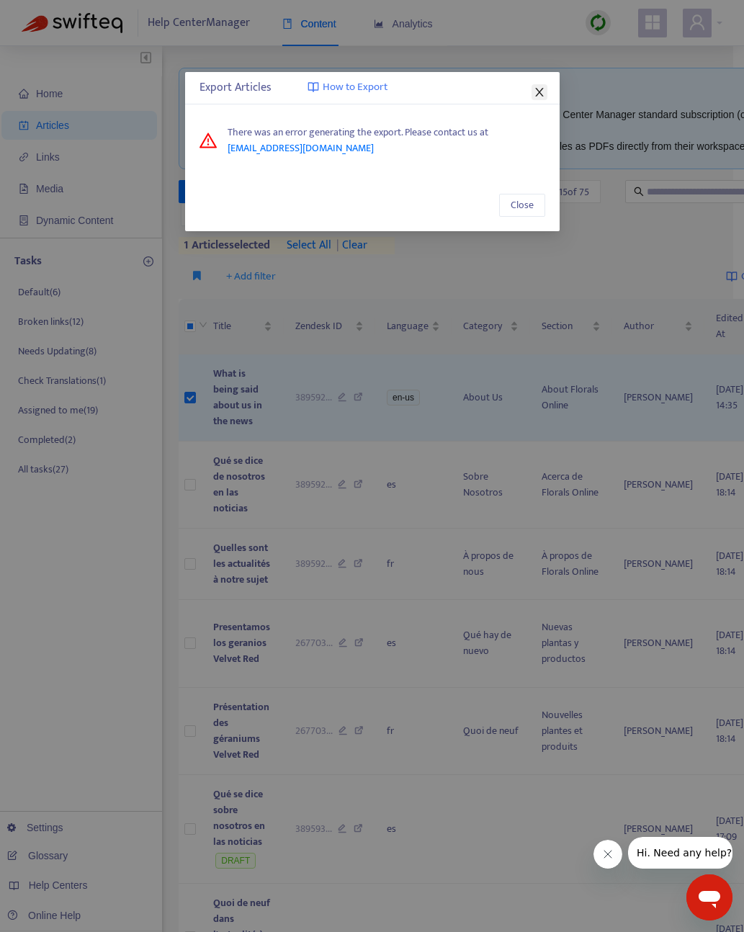
click at [537, 86] on button "Close" at bounding box center [539, 92] width 16 height 16
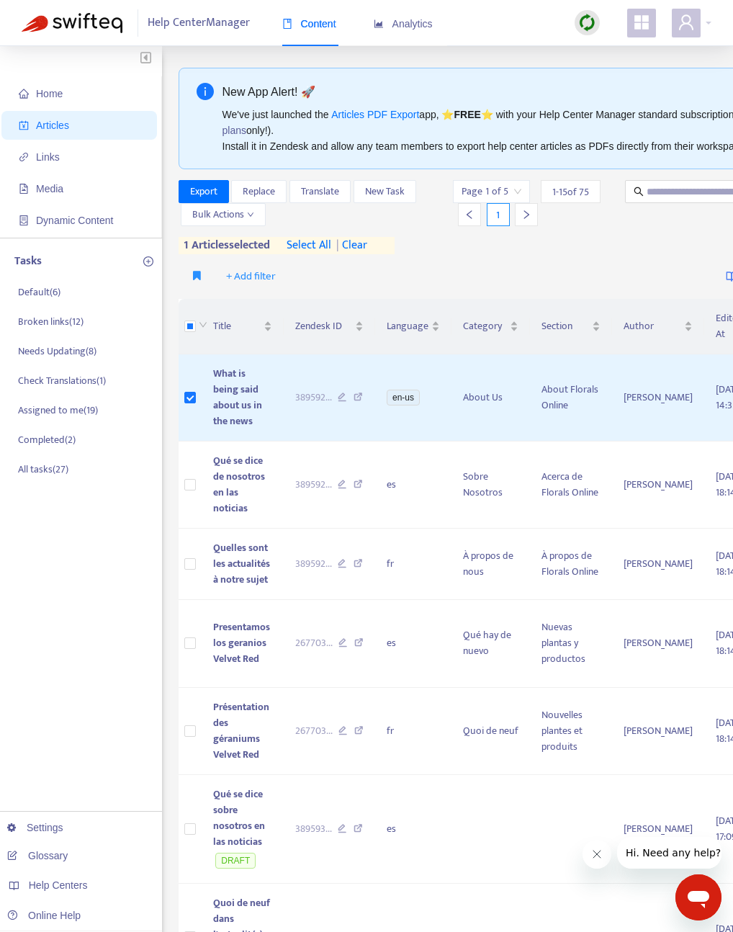
click at [585, 18] on img at bounding box center [587, 23] width 18 height 18
click at [602, 53] on link "Quick Sync" at bounding box center [616, 52] width 61 height 17
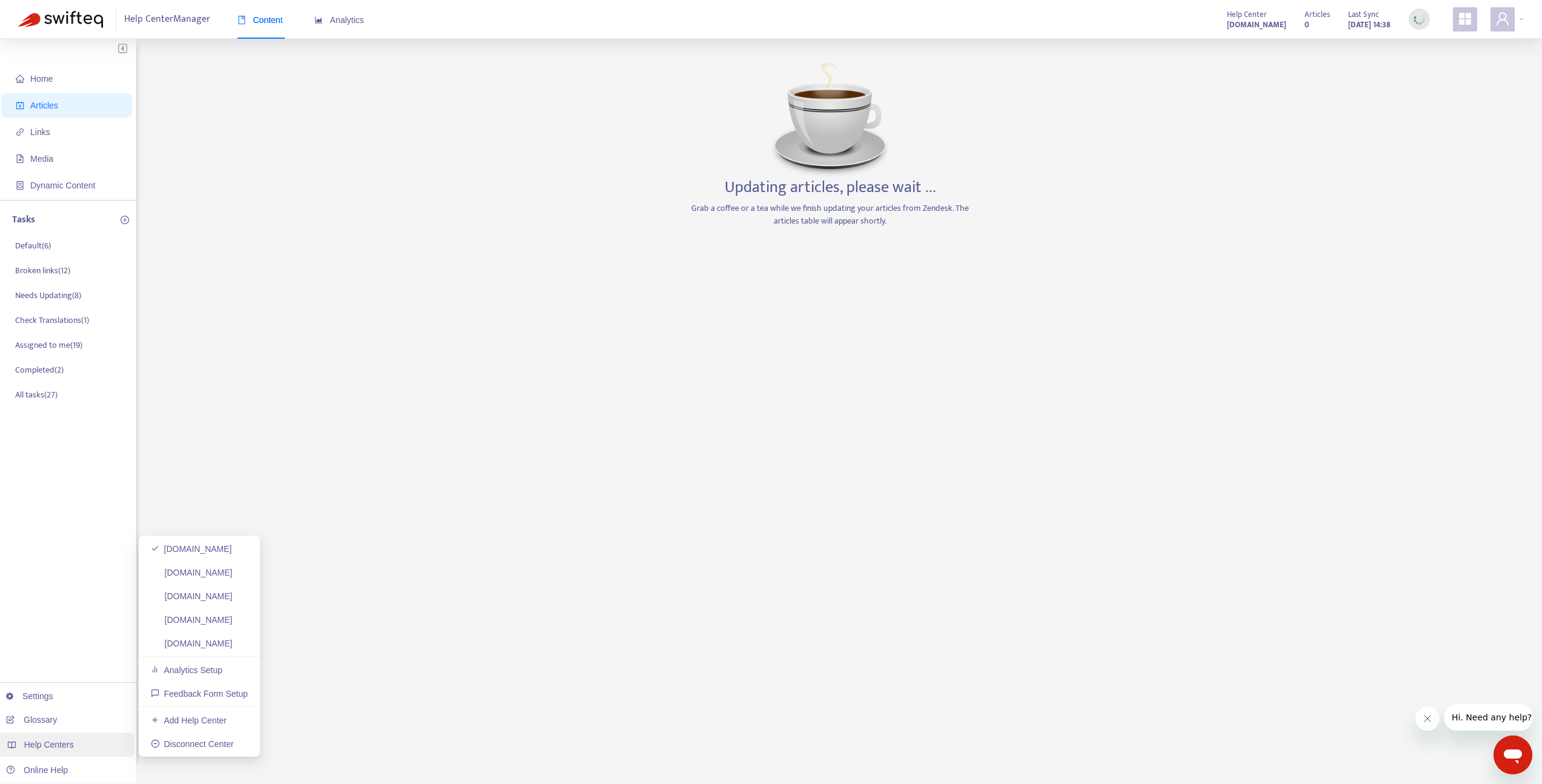
click at [57, 745] on span "Help Centers" at bounding box center [49, 744] width 50 height 10
click at [181, 638] on link "[DOMAIN_NAME]" at bounding box center [191, 644] width 82 height 10
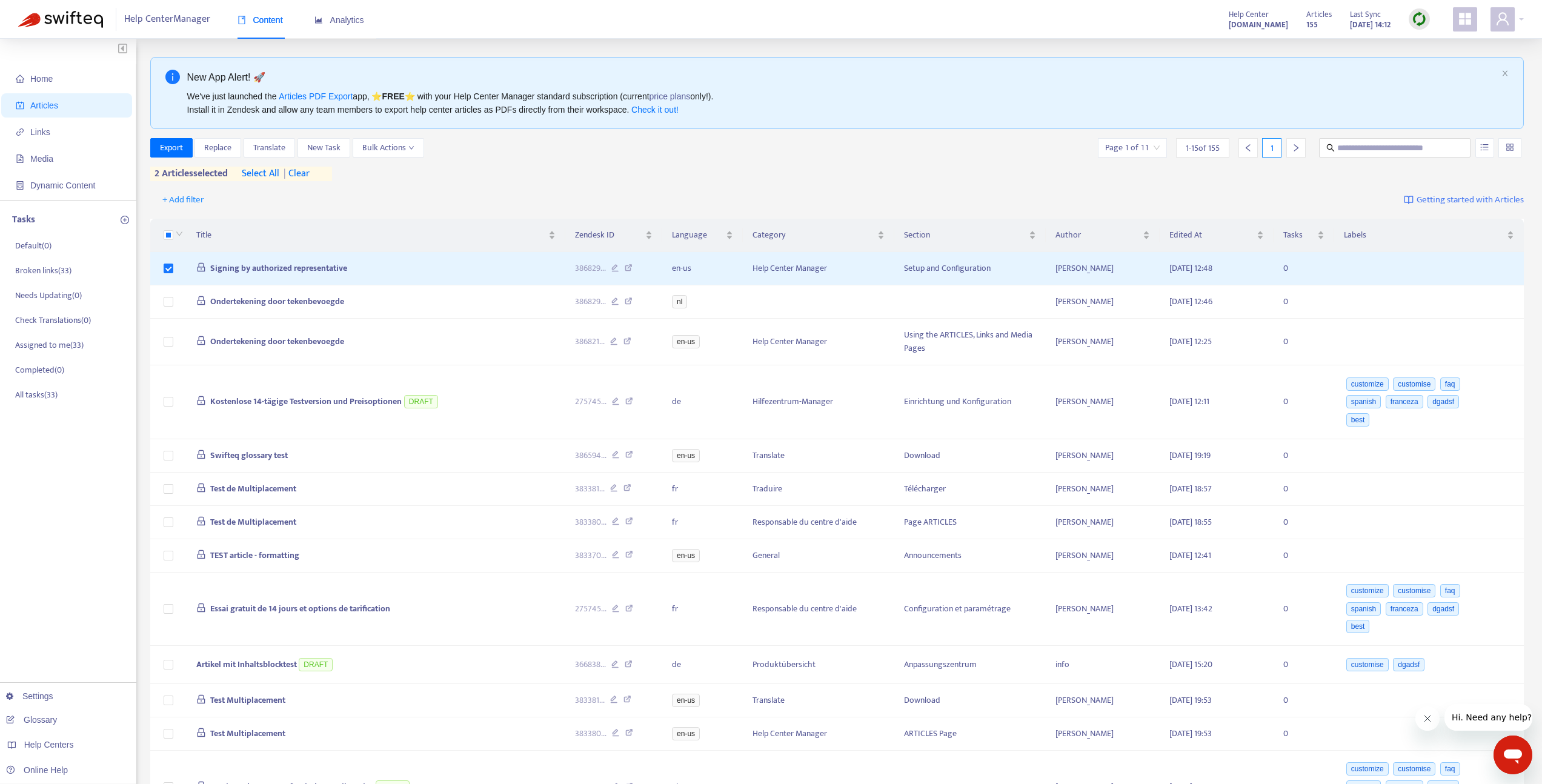
click at [310, 174] on span "| clear" at bounding box center [295, 173] width 30 height 14
click at [170, 153] on span "Export" at bounding box center [171, 148] width 23 height 13
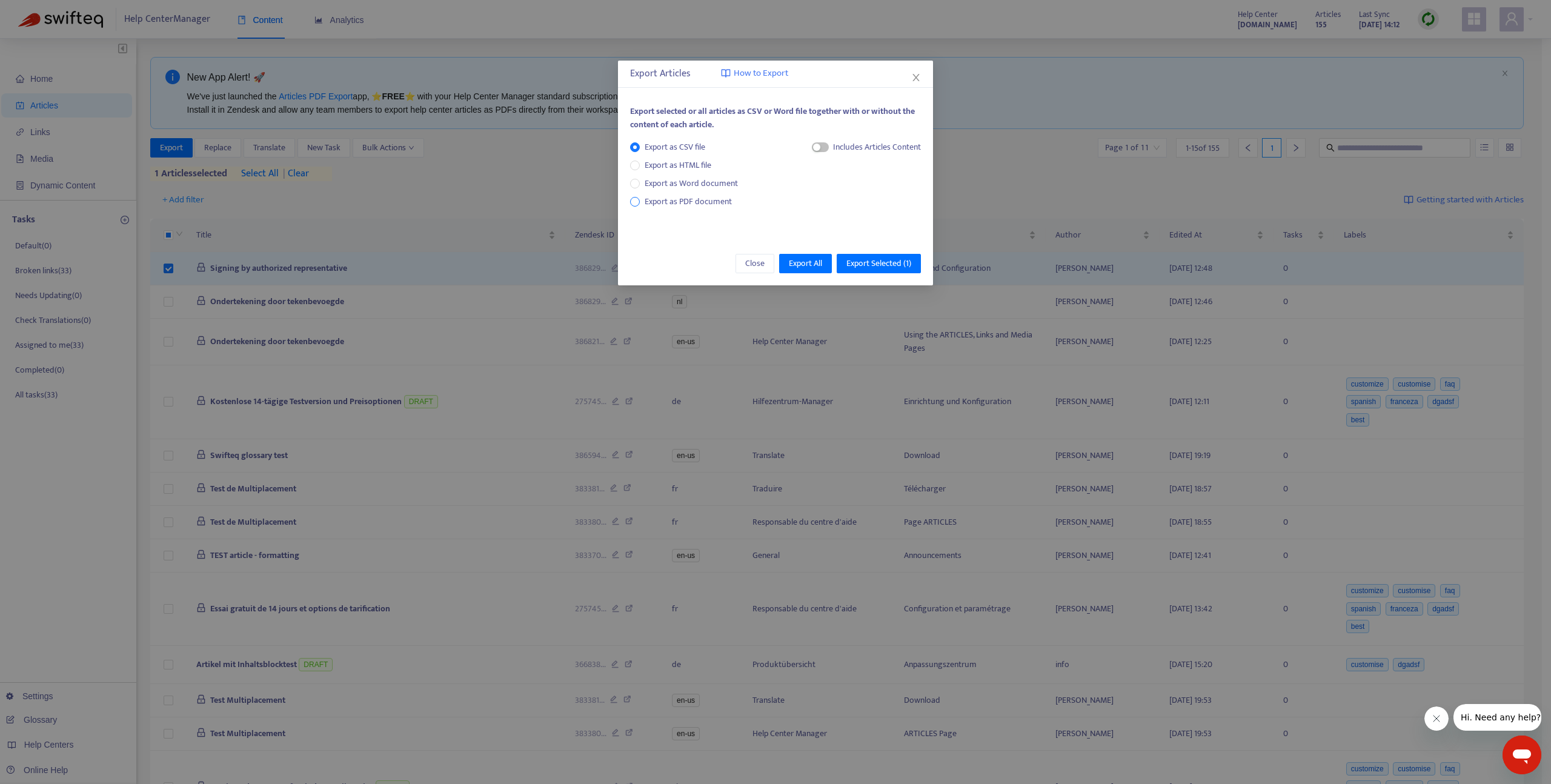
click at [700, 206] on span "Export as PDF document" at bounding box center [688, 201] width 88 height 14
click at [891, 269] on span "Export Selected ( 1 )" at bounding box center [879, 263] width 65 height 13
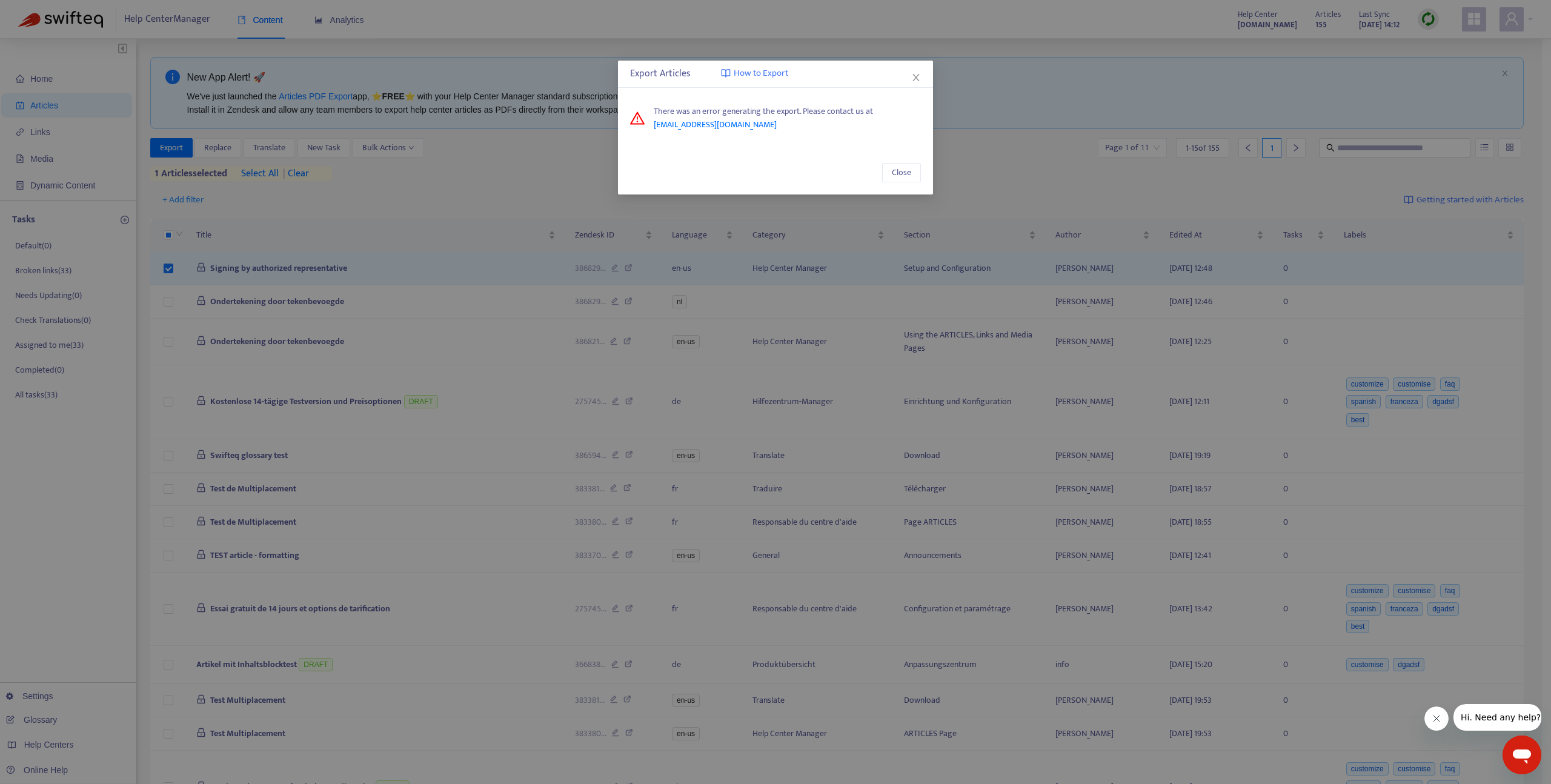
click at [891, 269] on div "Export Articles How to Export There was an error generating the export. Please …" at bounding box center [775, 392] width 1551 height 784
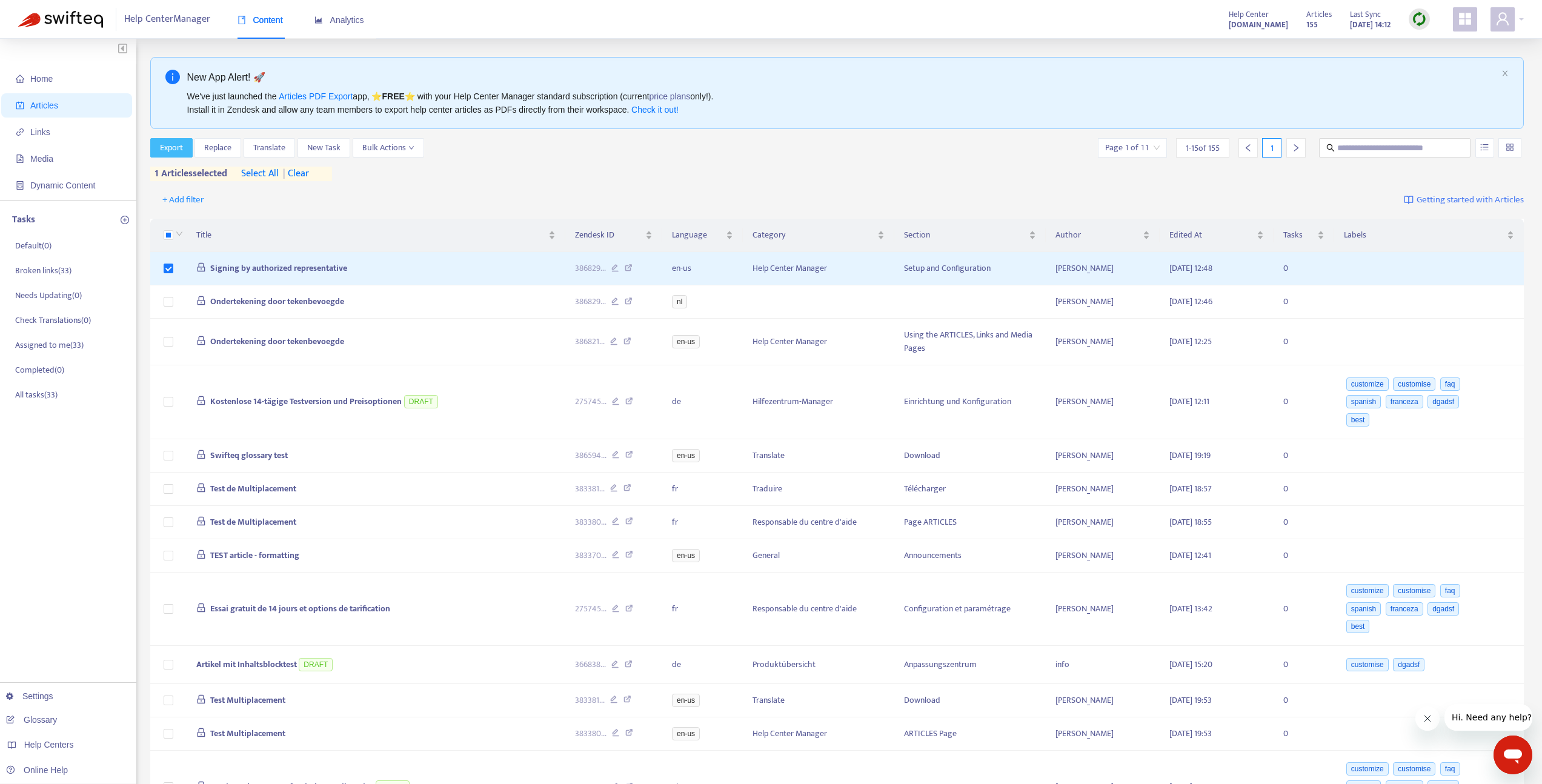
click at [172, 146] on span "Export" at bounding box center [171, 148] width 23 height 13
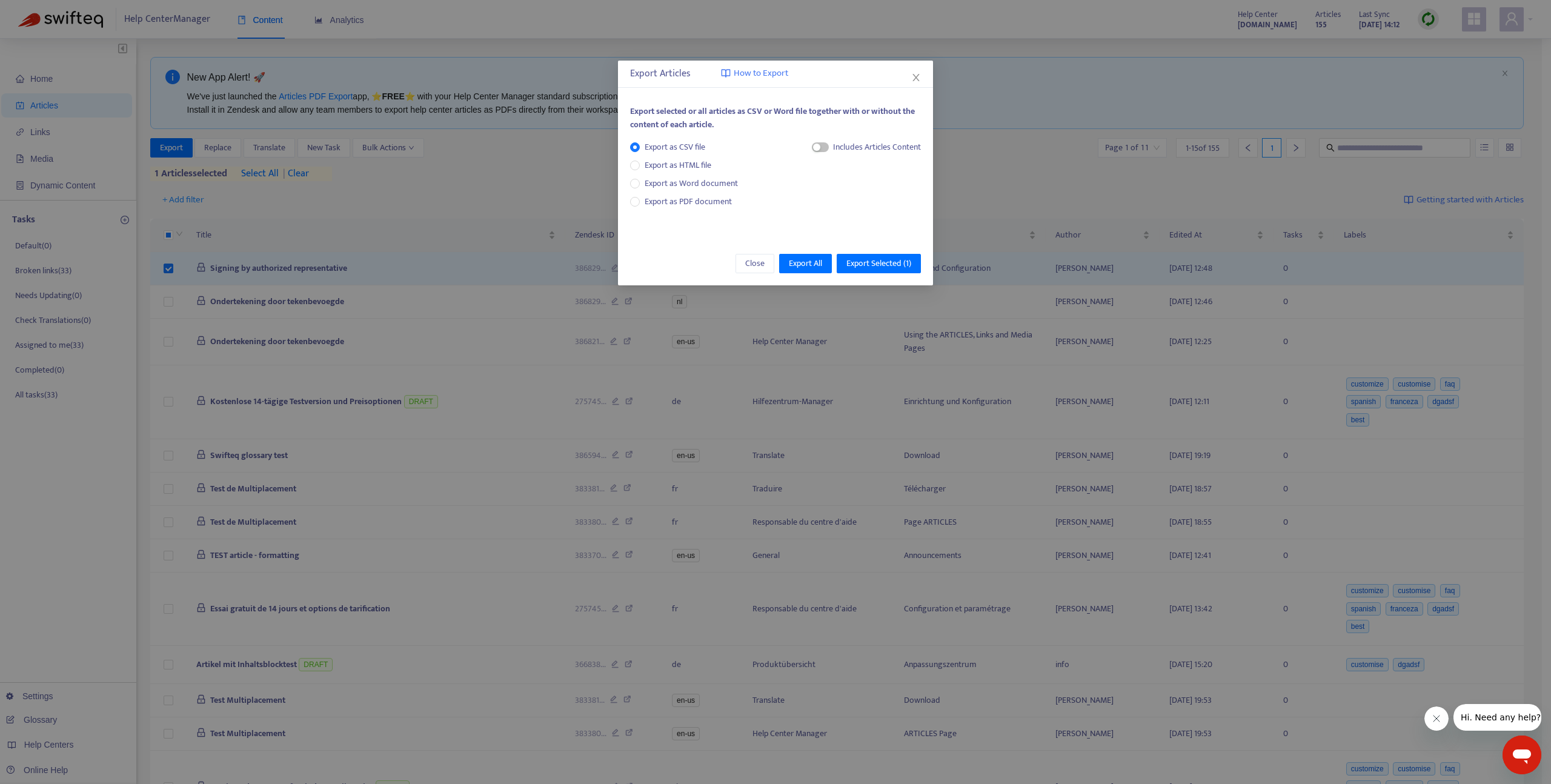
click at [524, 179] on div "Export Articles How to Export Export selected or all articles as CSV or Word fi…" at bounding box center [775, 392] width 1551 height 784
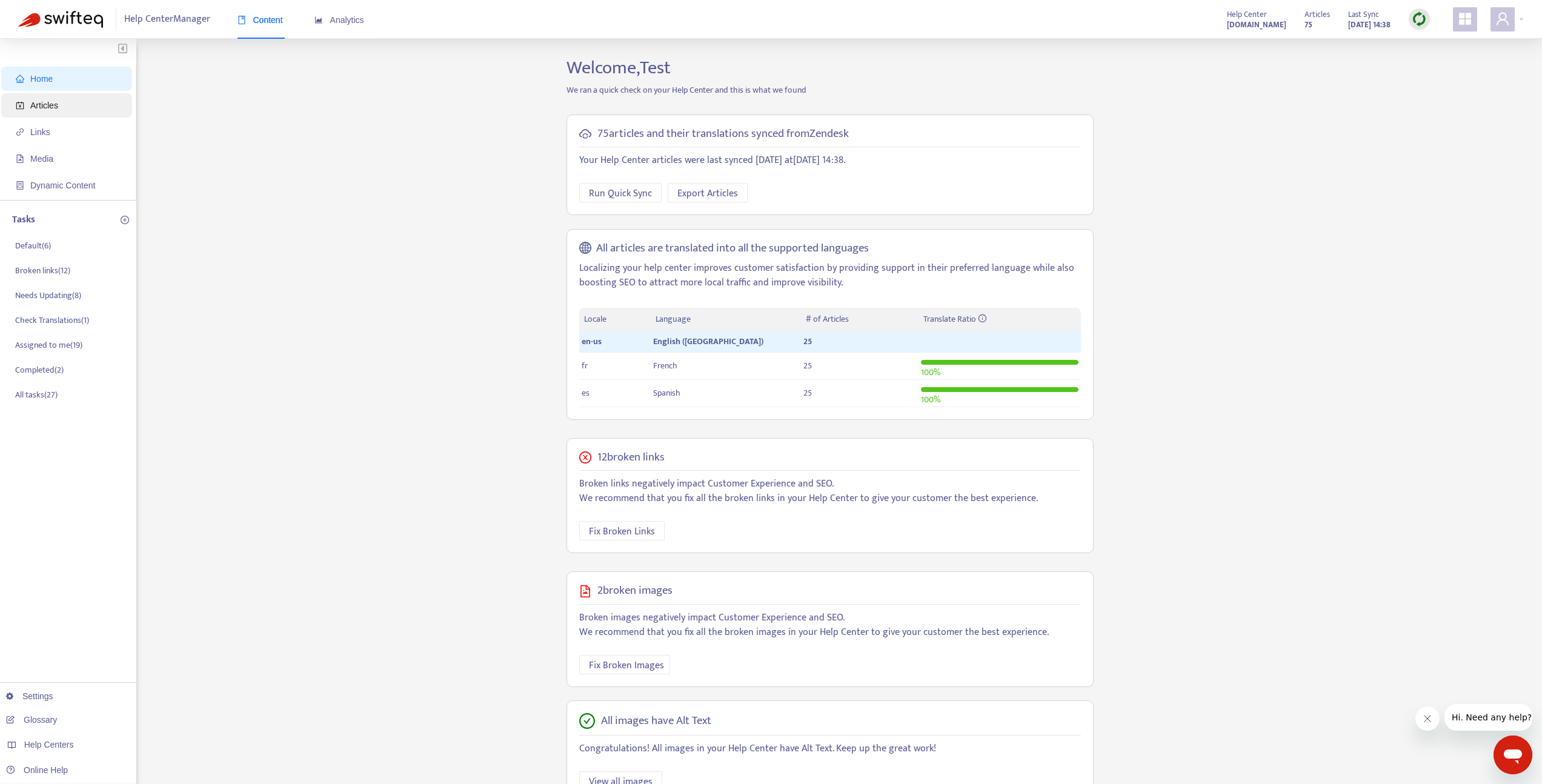
click at [49, 105] on span "Articles" at bounding box center [44, 106] width 28 height 10
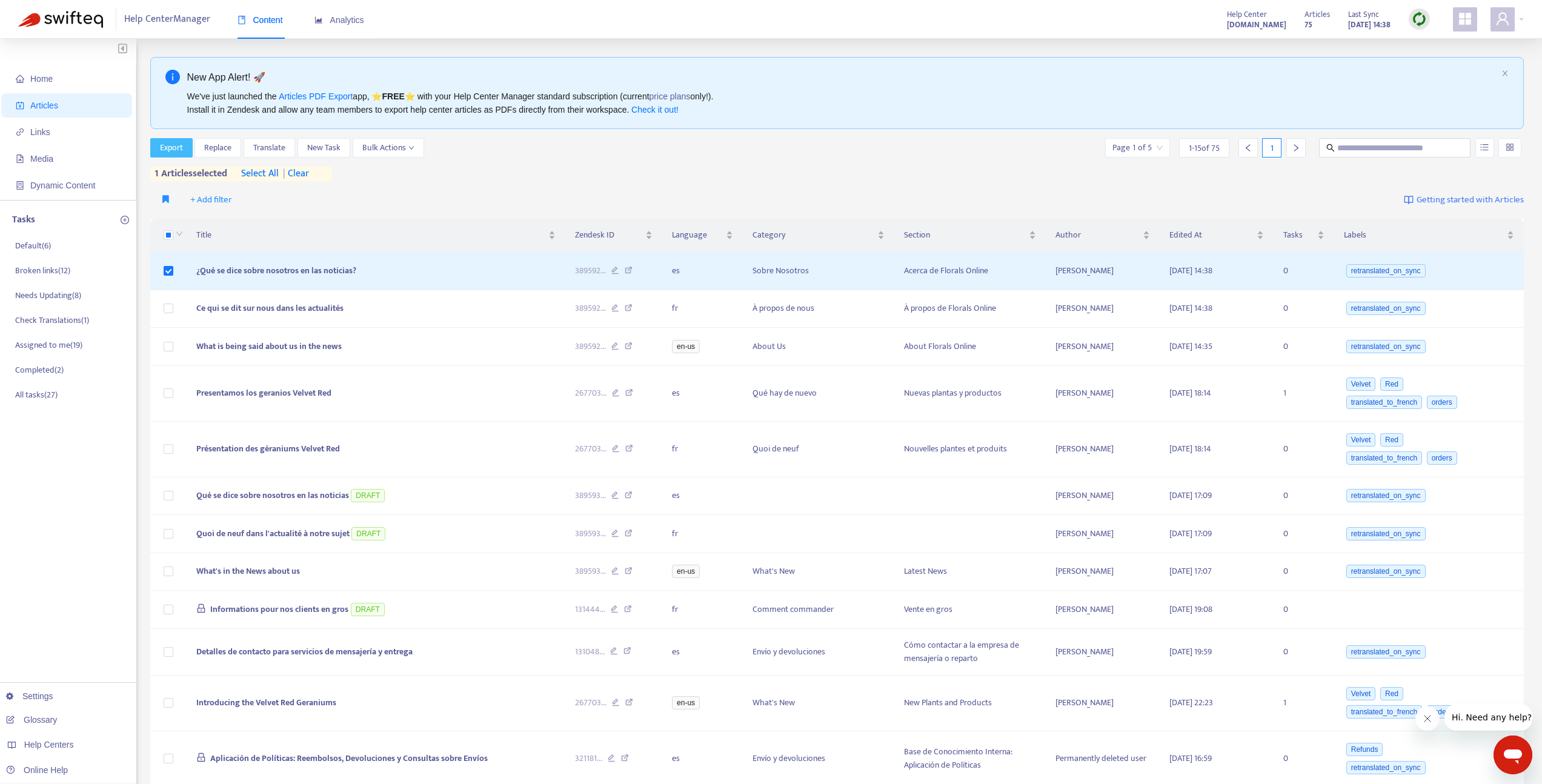
click at [178, 143] on span "Export" at bounding box center [171, 148] width 23 height 13
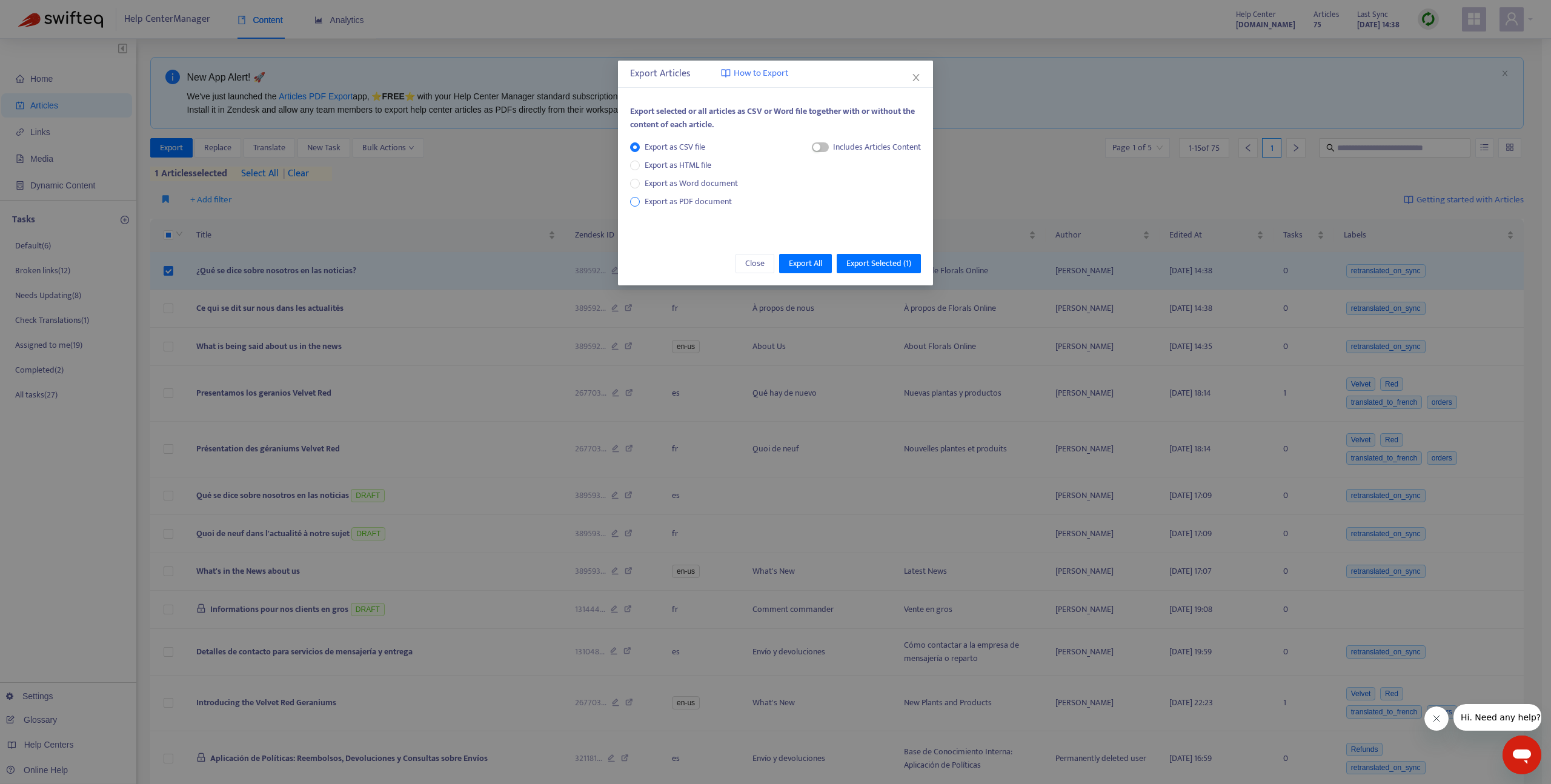
click at [702, 203] on span "Export as PDF document" at bounding box center [688, 201] width 88 height 14
click at [863, 262] on span "Export Selected ( 1 )" at bounding box center [879, 263] width 65 height 13
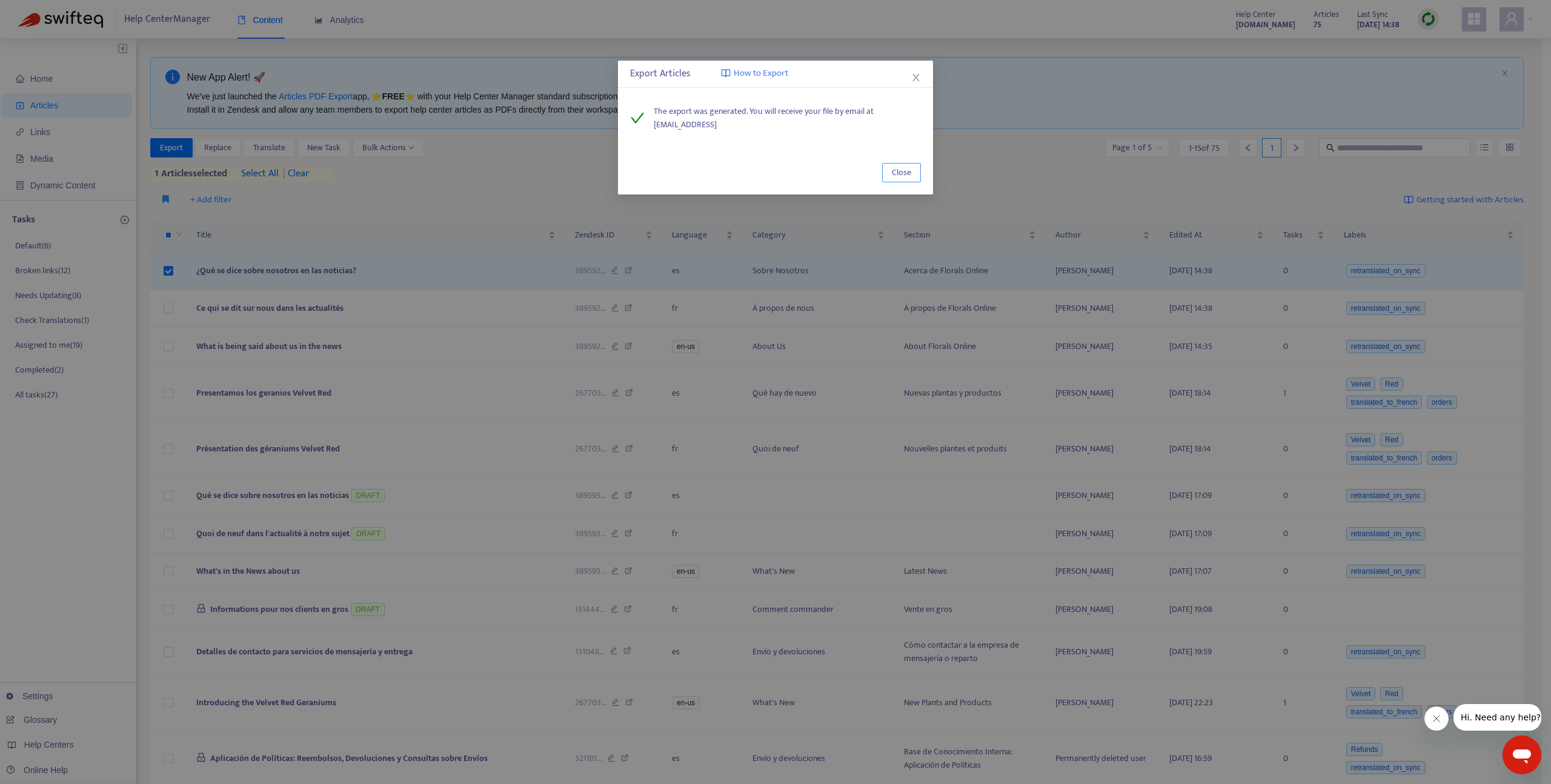
click at [900, 169] on span "Close" at bounding box center [901, 172] width 19 height 13
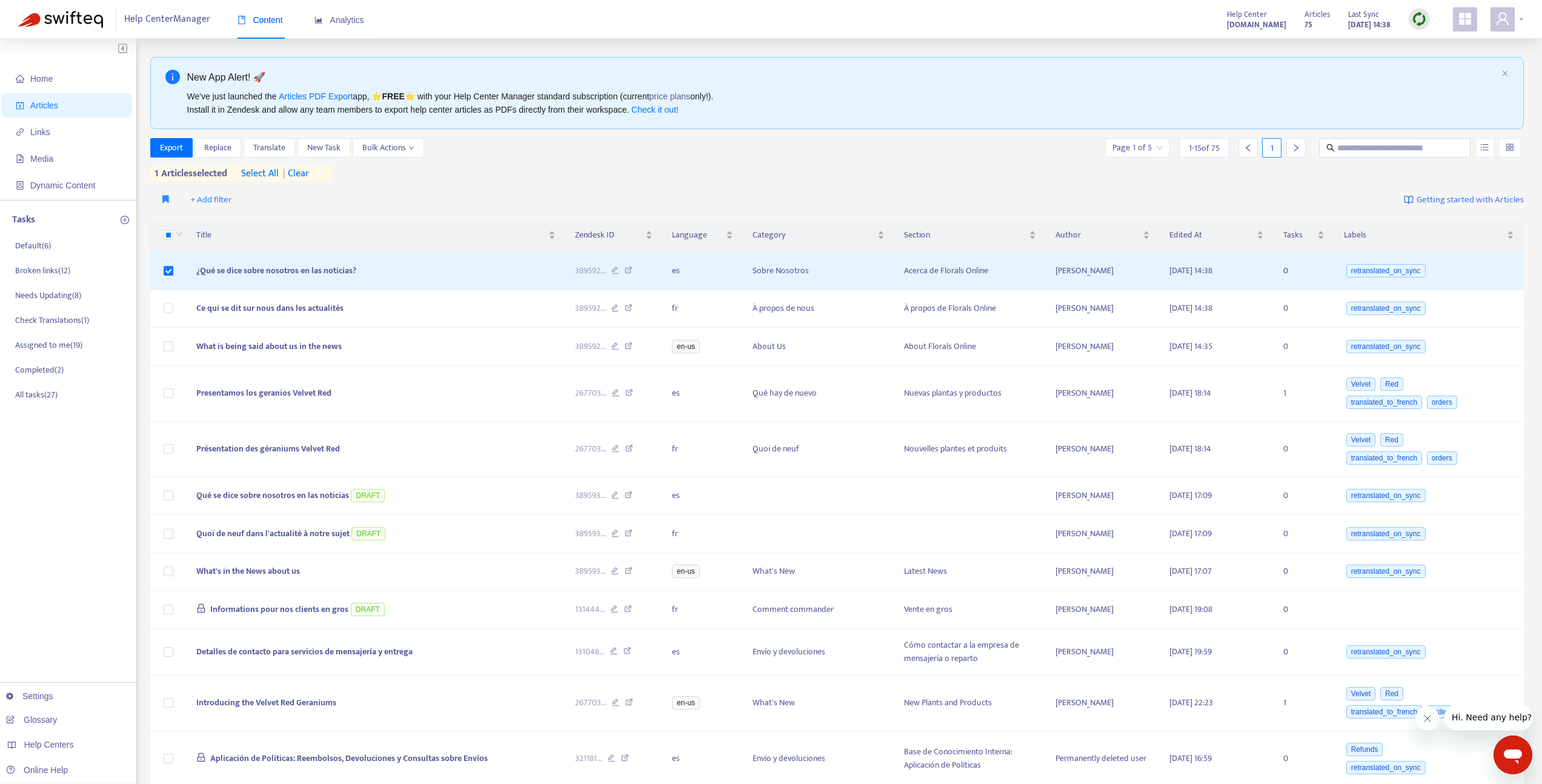
click at [1496, 14] on icon "user" at bounding box center [1502, 19] width 14 height 14
click at [642, 153] on div "Export Replace Translate New Task Bulk Actions Page 1 of 5 1 - 15 of 75 1" at bounding box center [837, 147] width 1375 height 19
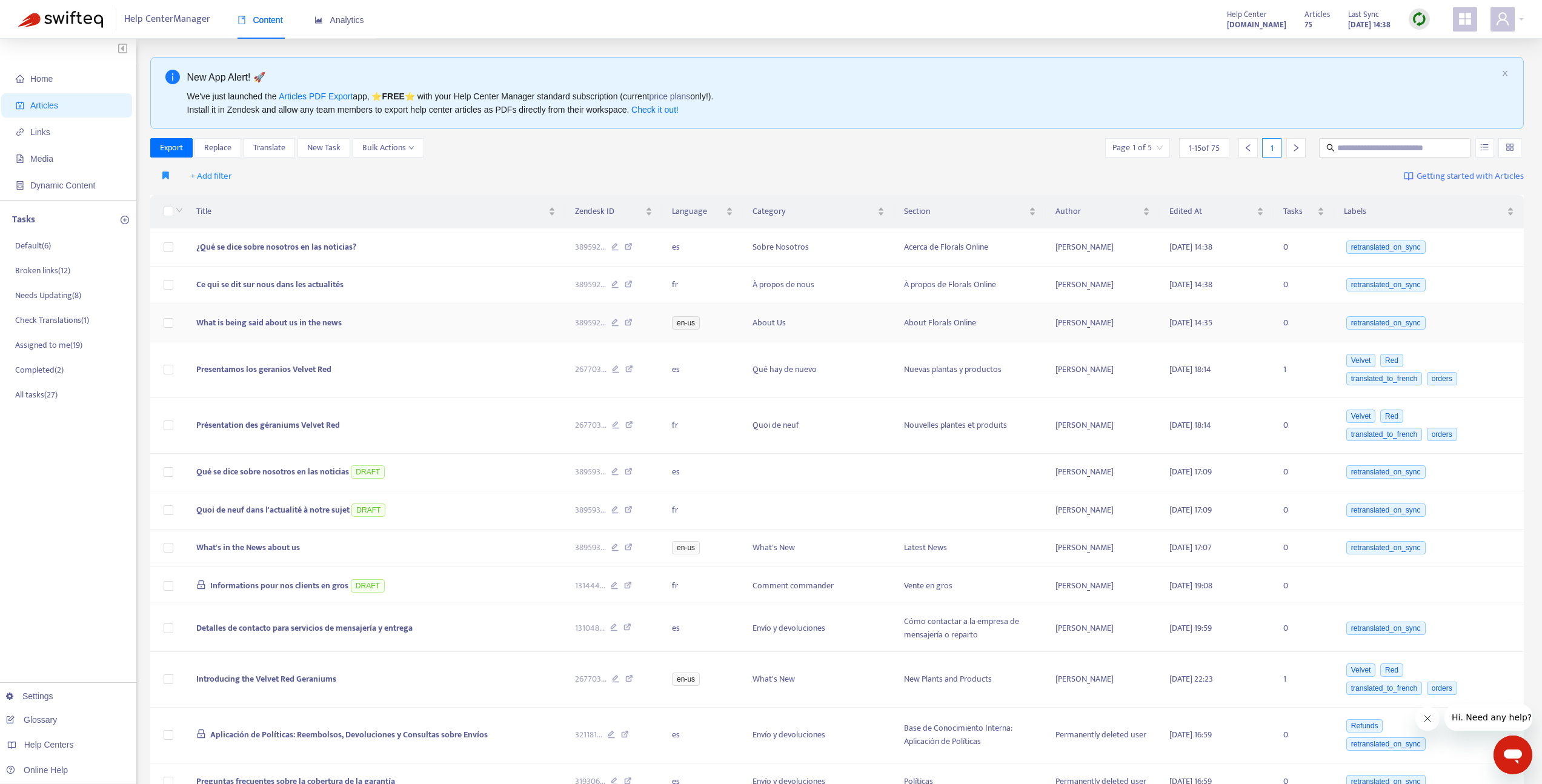
click at [399, 329] on td "What is being said about us in the news" at bounding box center [376, 322] width 380 height 38
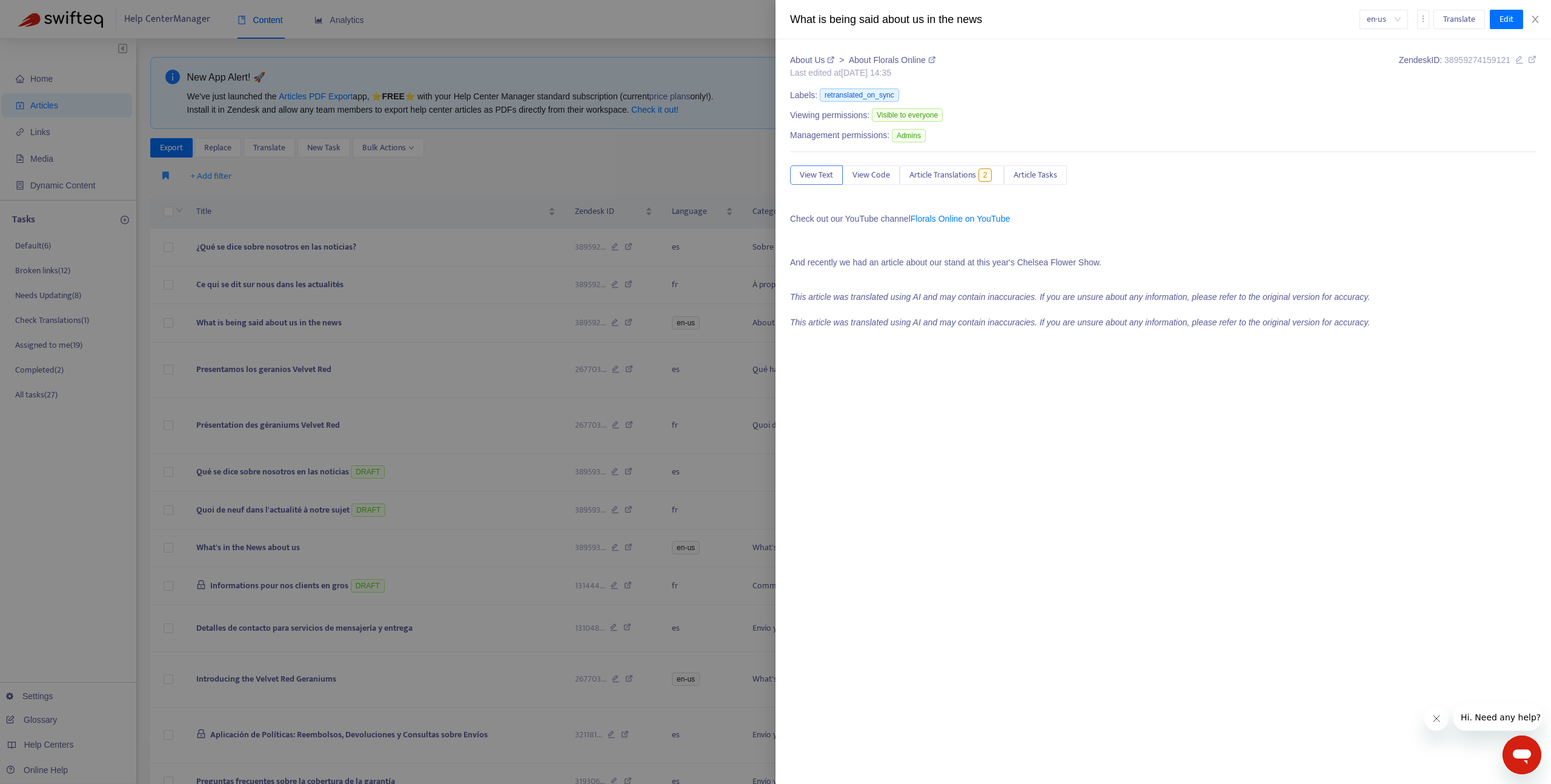
click at [417, 294] on div at bounding box center [775, 392] width 1551 height 784
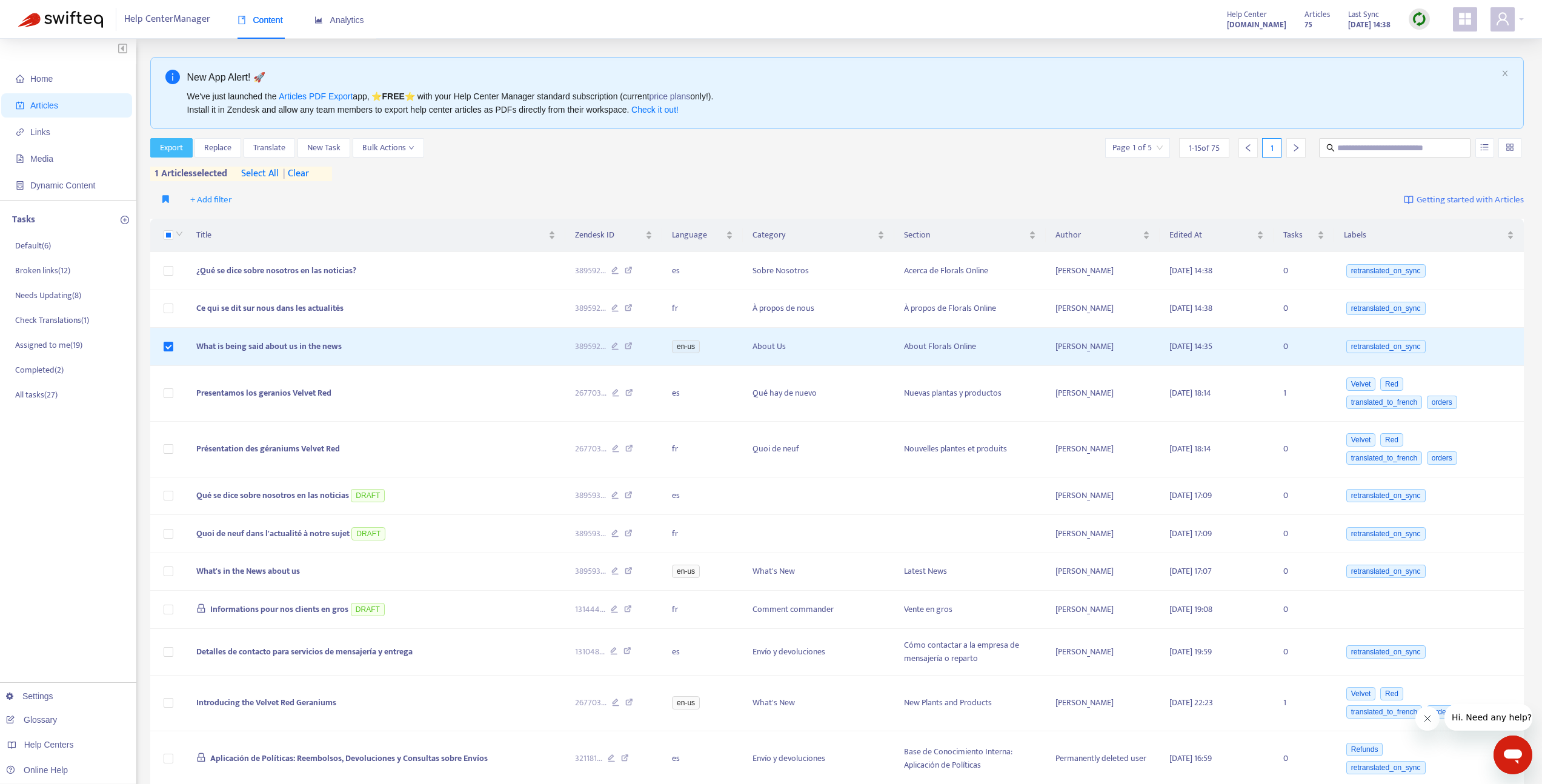
click at [174, 152] on span "Export" at bounding box center [171, 148] width 23 height 13
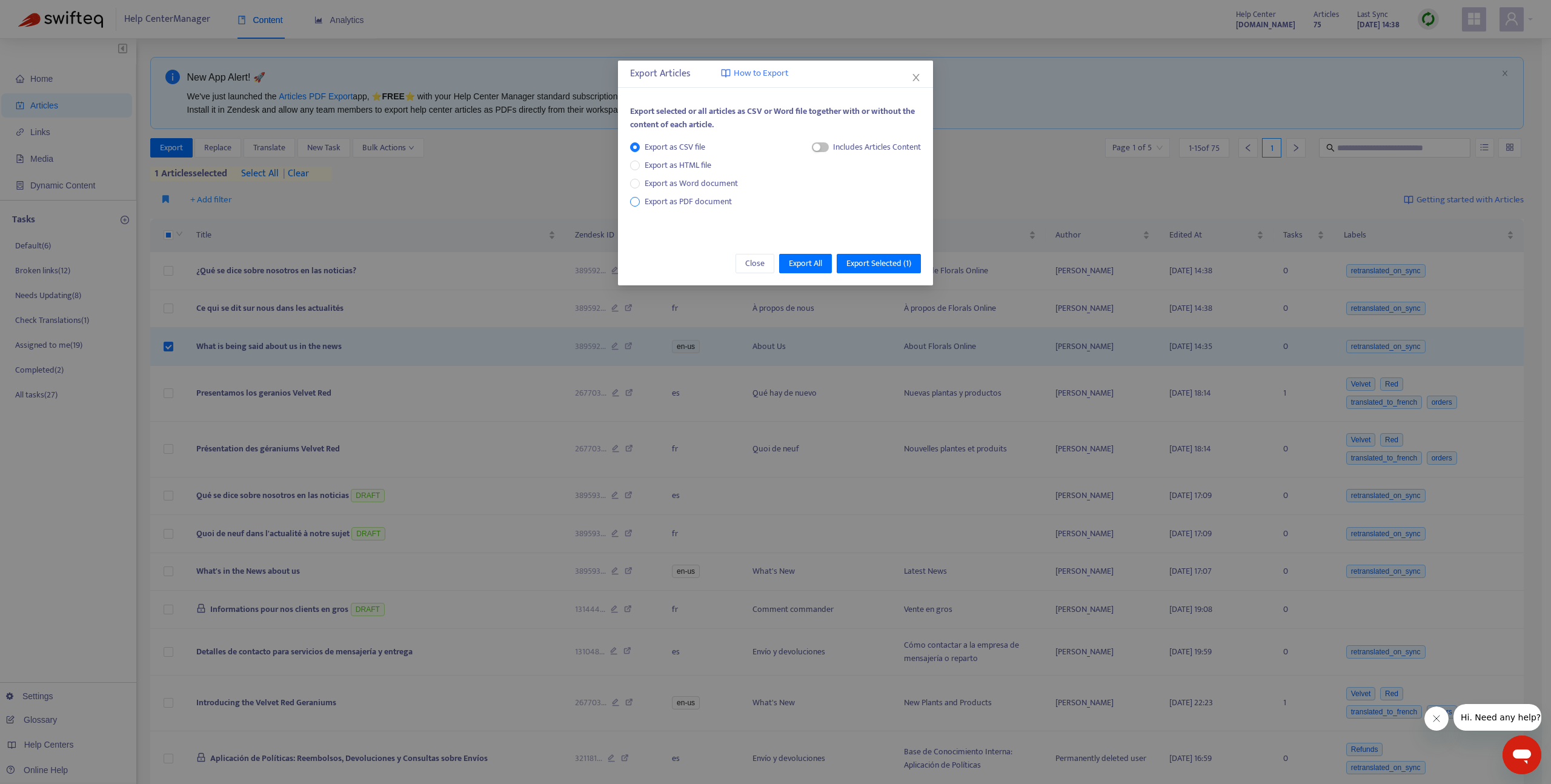
click at [702, 199] on span "Export as PDF document" at bounding box center [688, 201] width 88 height 14
click at [854, 243] on div "Close Export All Export Selected ( 1 )" at bounding box center [775, 263] width 315 height 44
click at [856, 254] on button "Export Selected ( 1 )" at bounding box center [879, 263] width 84 height 19
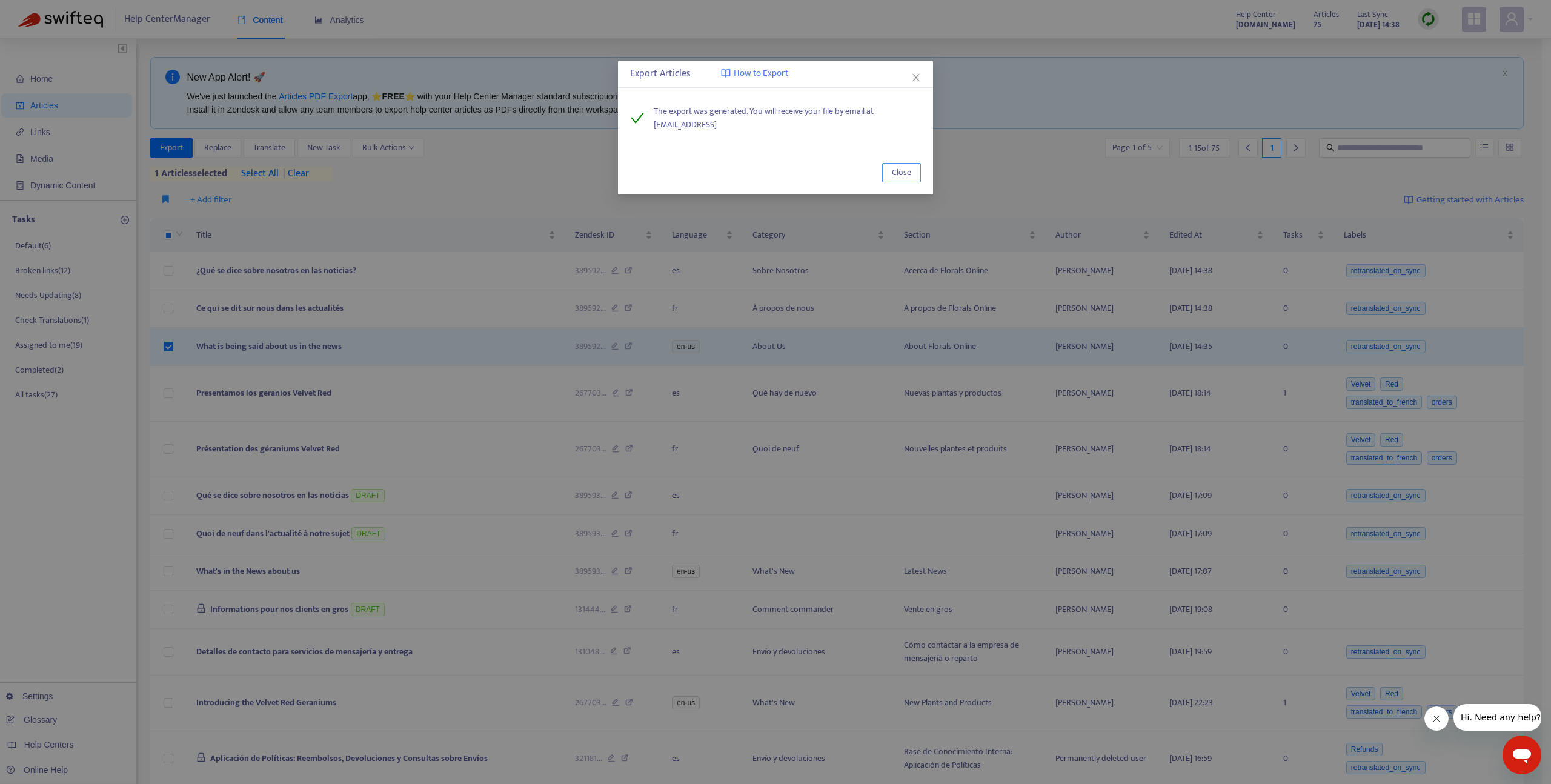
click at [893, 169] on span "Close" at bounding box center [901, 172] width 19 height 13
